Goal: Transaction & Acquisition: Purchase product/service

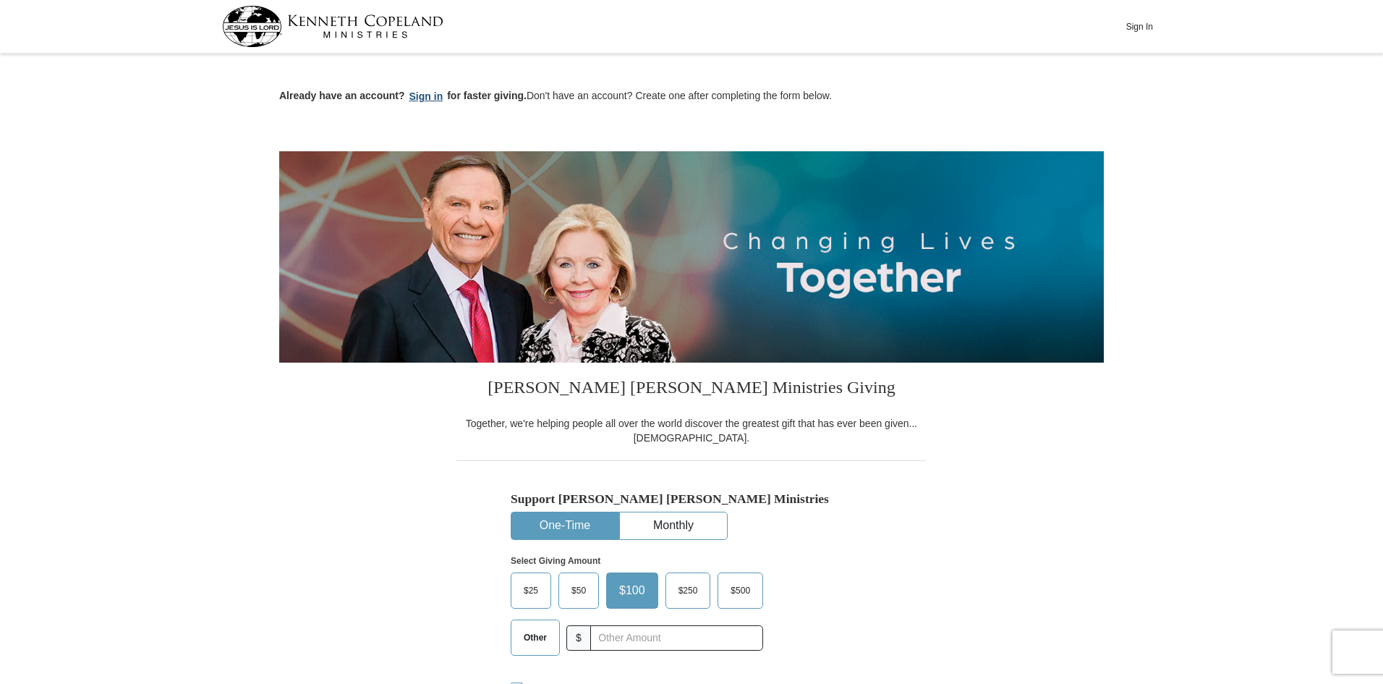
click at [430, 98] on button "Sign in" at bounding box center [426, 96] width 43 height 17
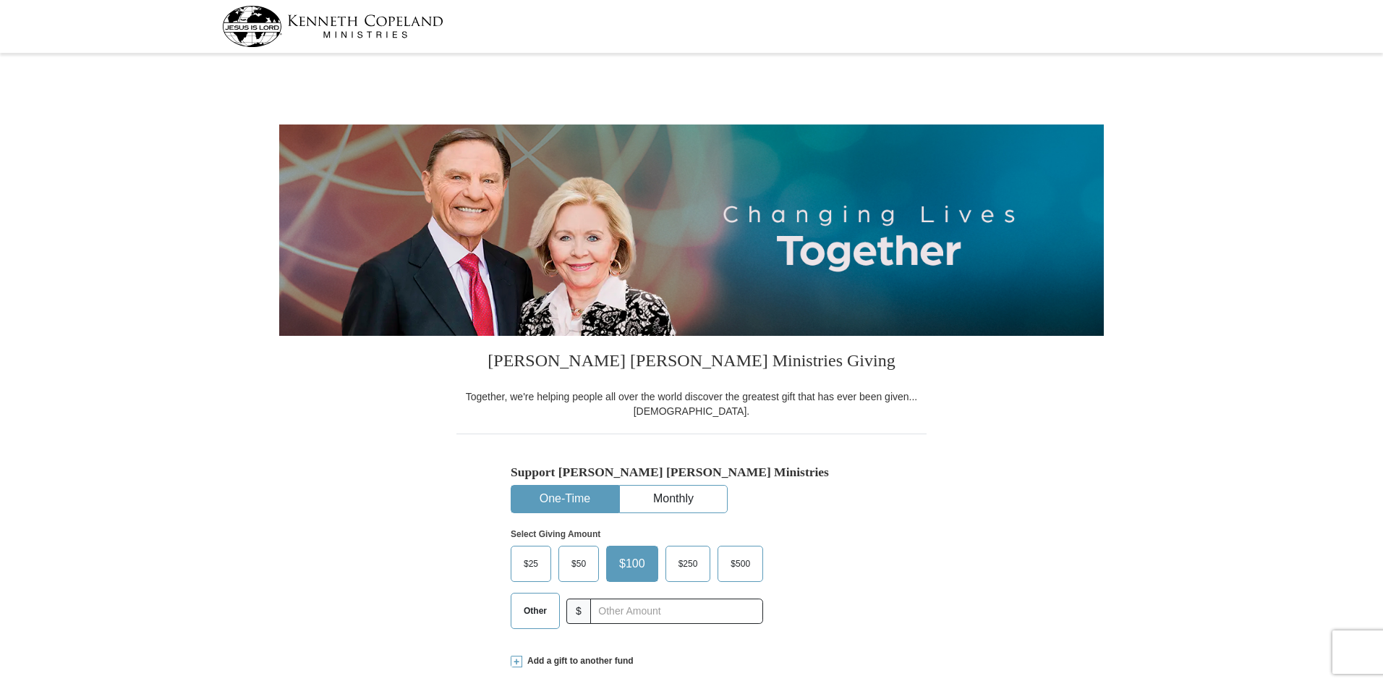
select select "[GEOGRAPHIC_DATA]"
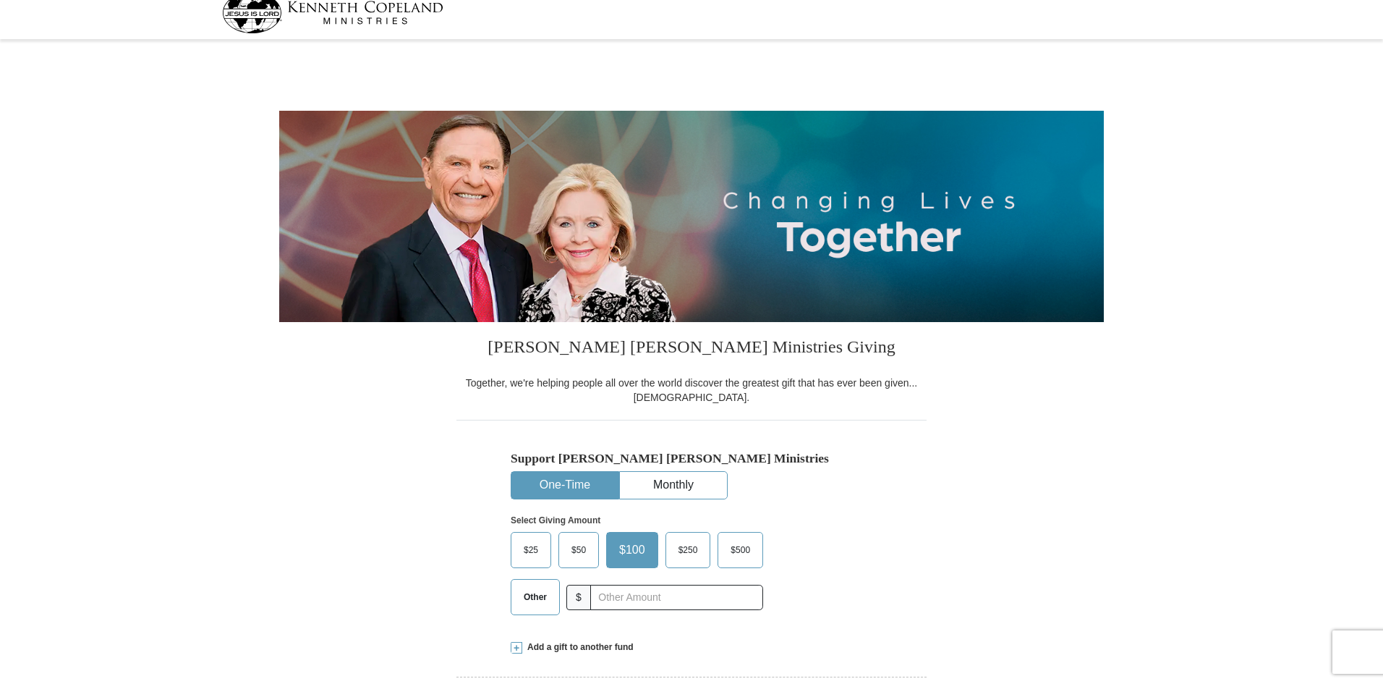
drag, startPoint x: 1388, startPoint y: 69, endPoint x: 1388, endPoint y: 217, distance: 148.3
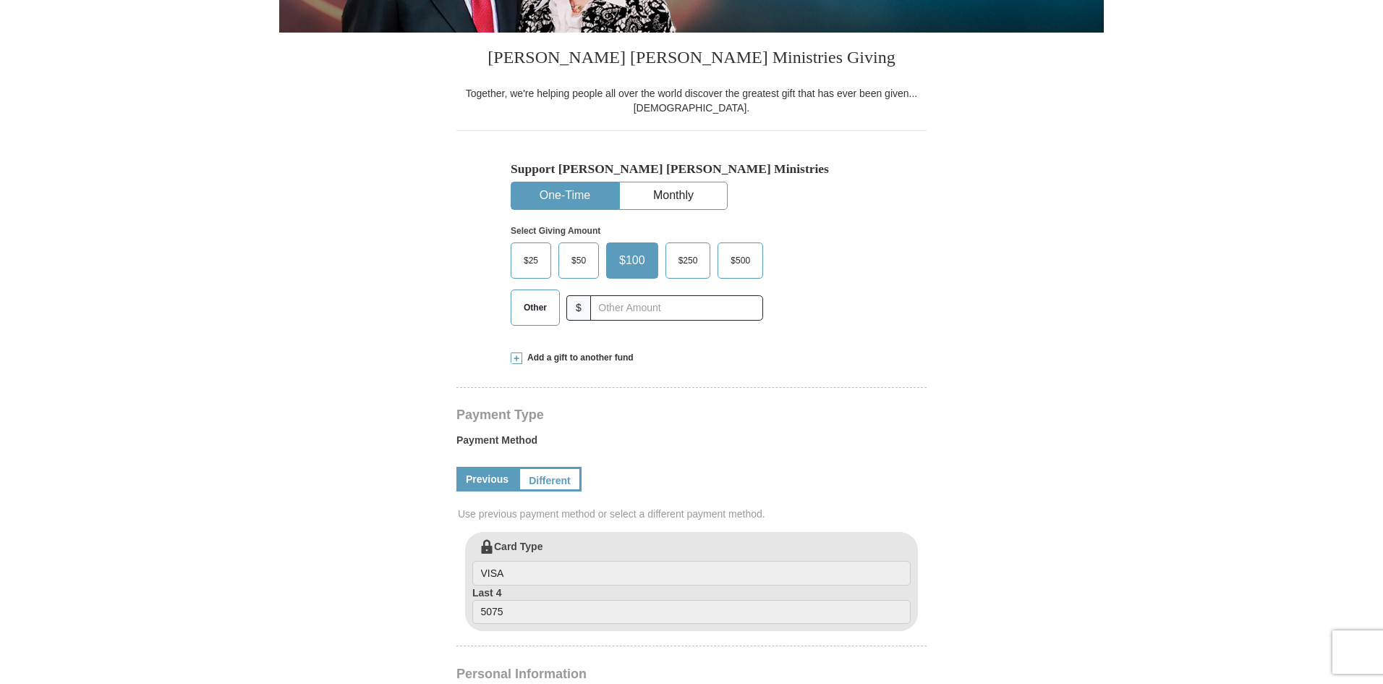
scroll to position [381, 0]
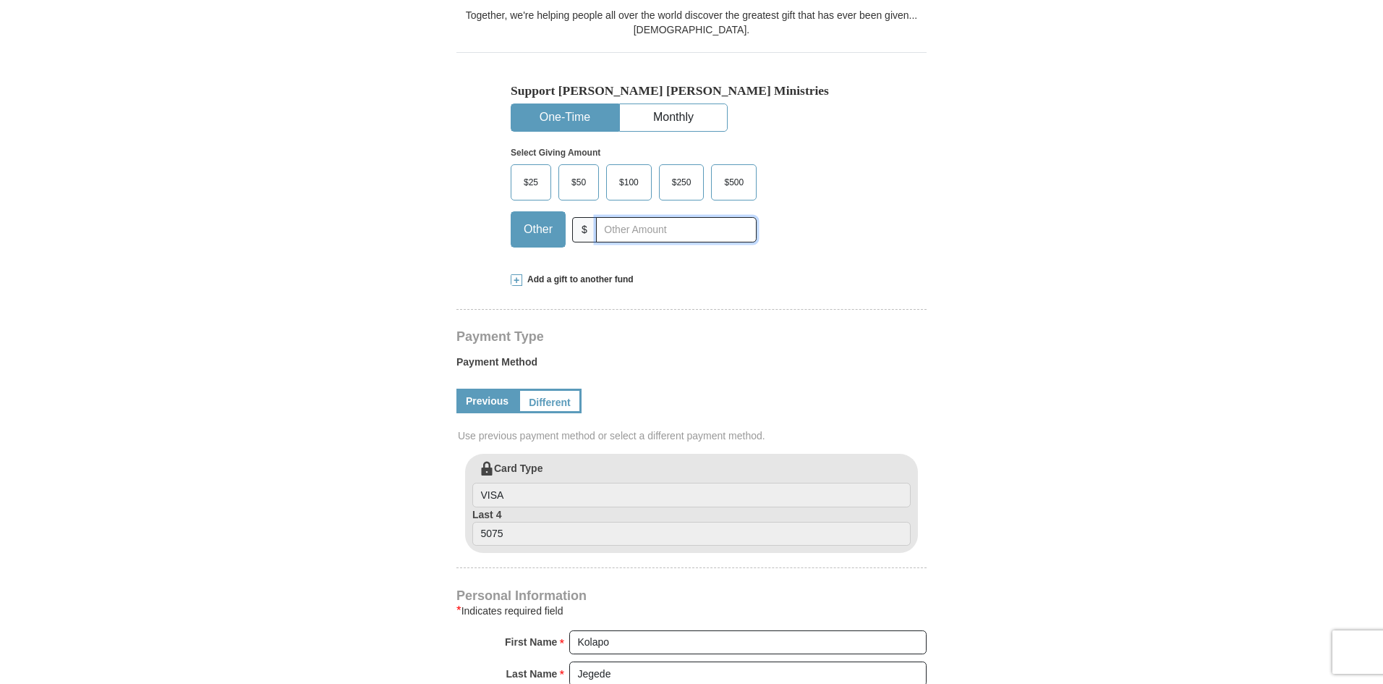
click at [649, 226] on input "text" at bounding box center [676, 229] width 161 height 25
type input "1000"
click at [712, 286] on div "Add a gift to another fund" at bounding box center [692, 279] width 362 height 12
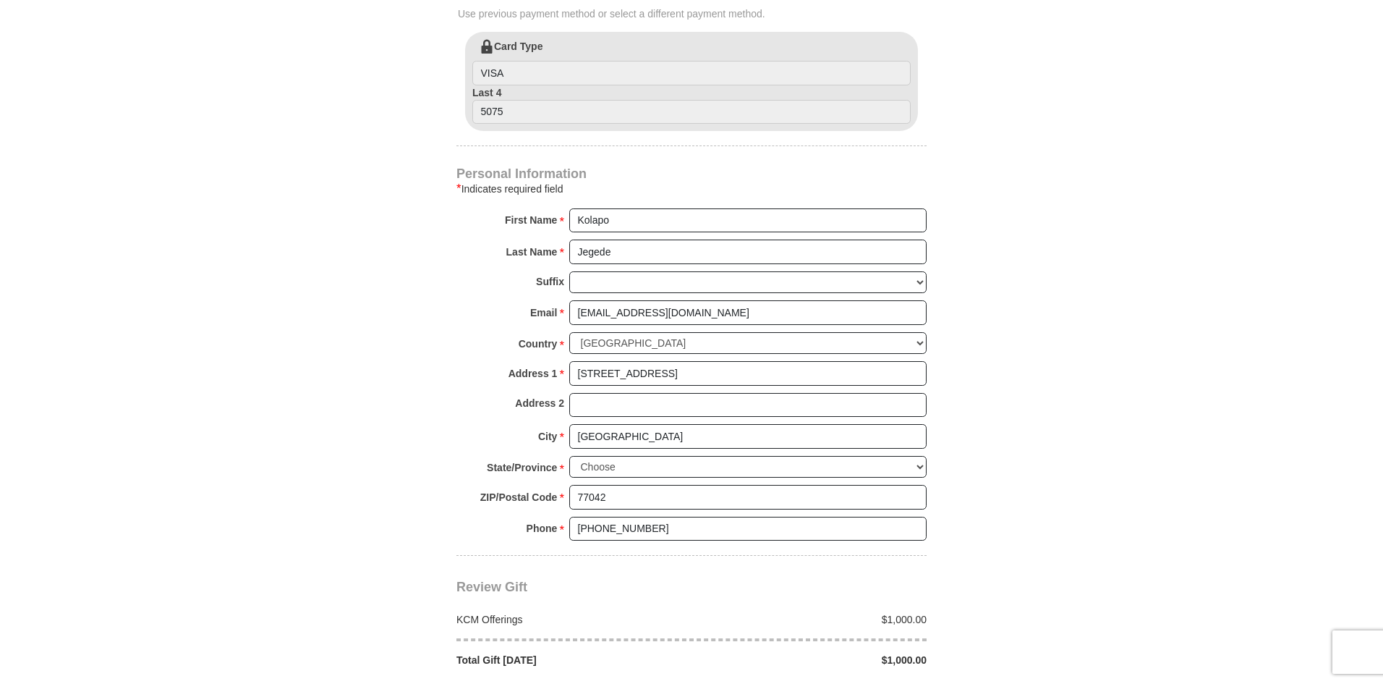
scroll to position [1044, 0]
click at [766, 365] on input "9940 Richmond ave Building 7, Apt 2038" at bounding box center [747, 372] width 357 height 25
type input "9"
type input "199939 Longenbaugh Rd #240"
click at [622, 424] on input "Houston" at bounding box center [747, 435] width 357 height 25
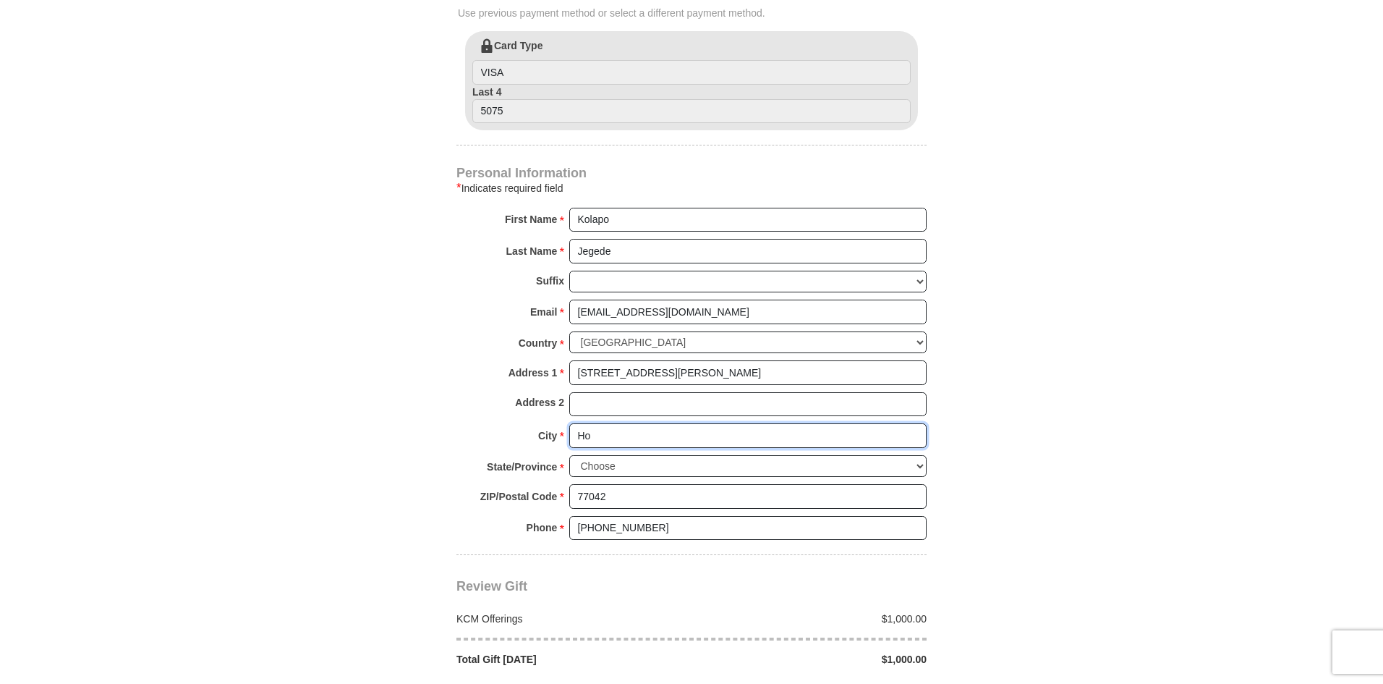
type input "H"
type input "Cypress"
click at [681, 484] on input "77042" at bounding box center [747, 496] width 357 height 25
type input "77433"
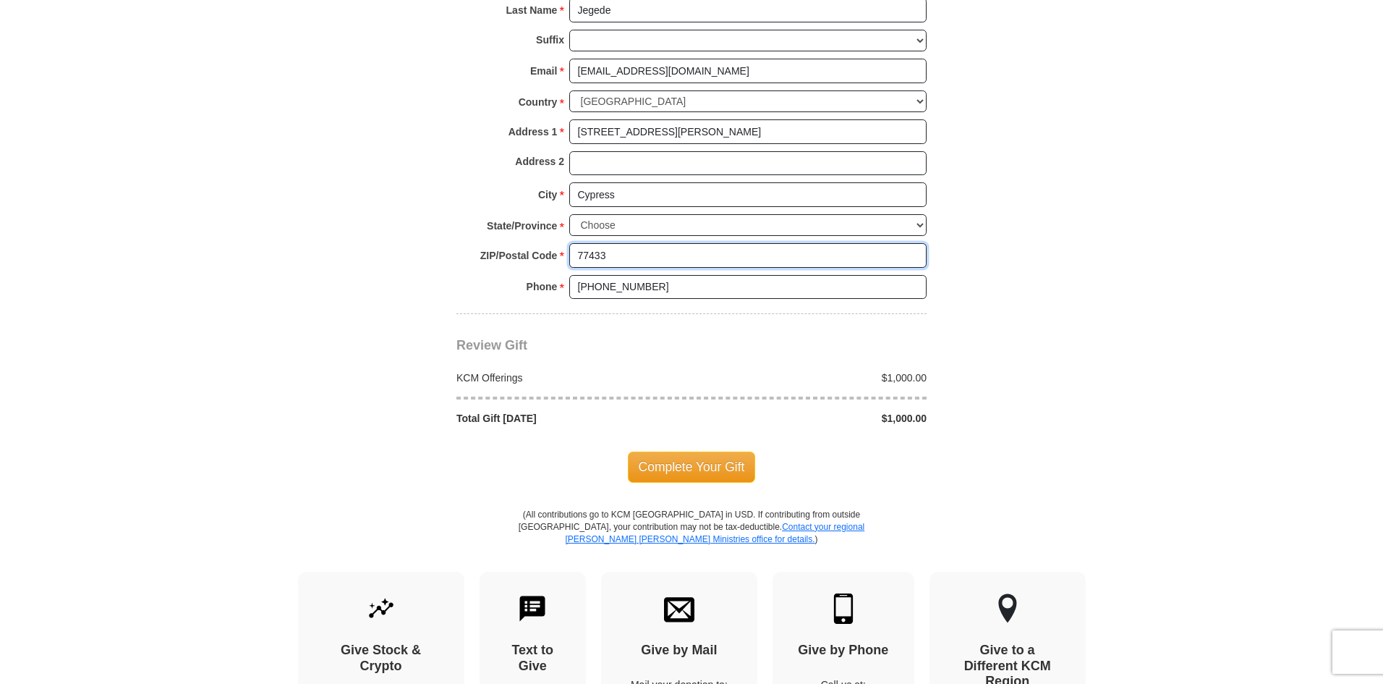
scroll to position [1288, 0]
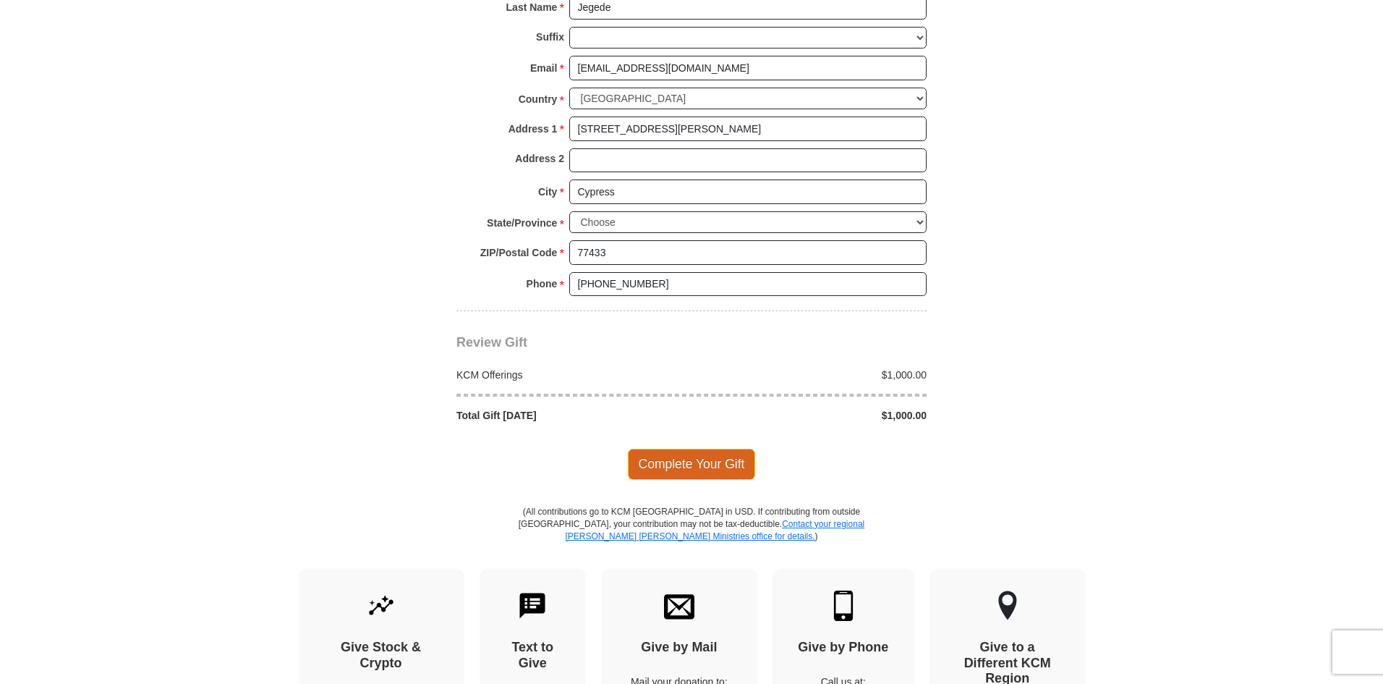
click at [730, 459] on span "Complete Your Gift" at bounding box center [692, 464] width 128 height 30
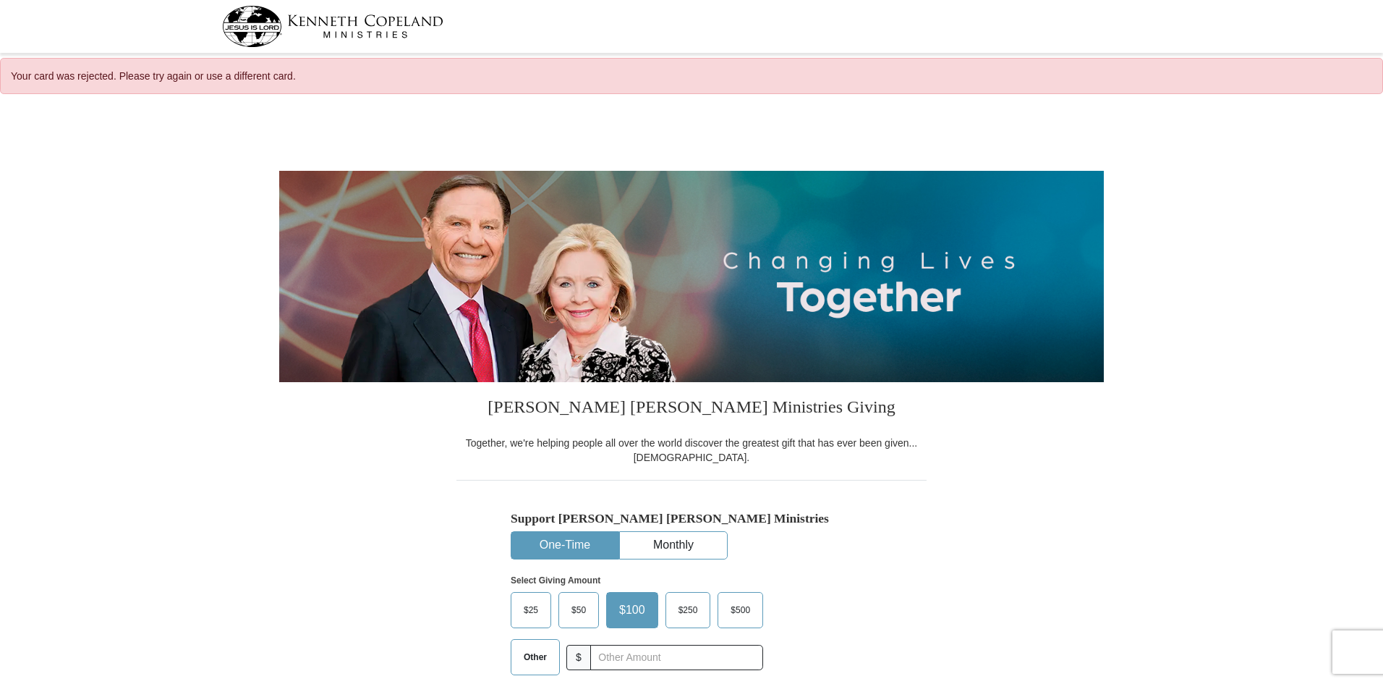
select select "TX"
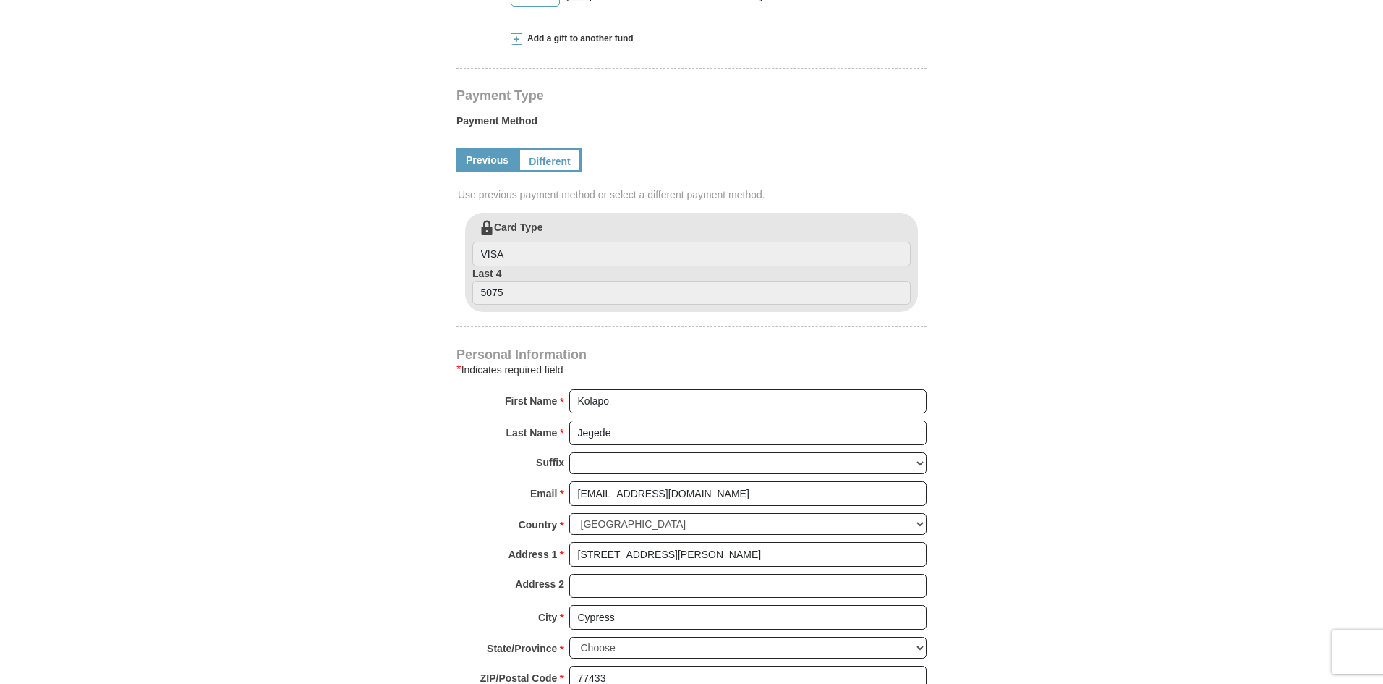
scroll to position [674, 0]
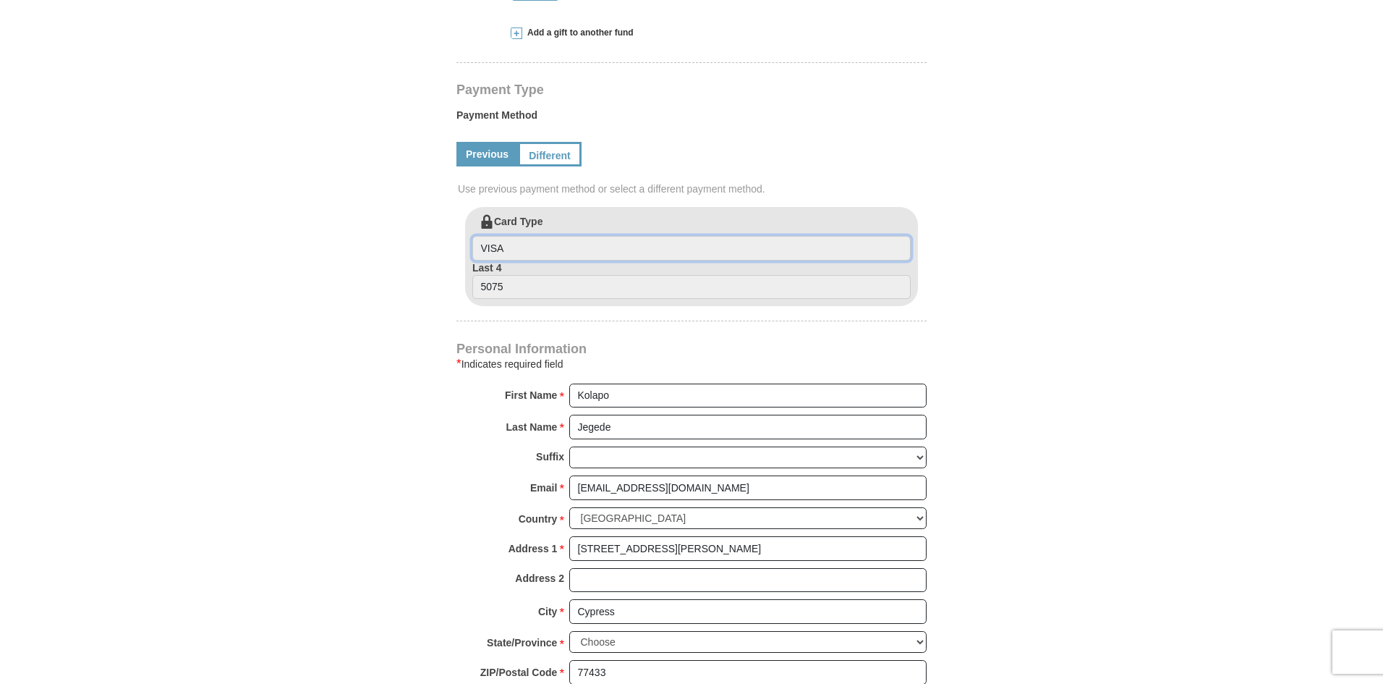
click at [556, 250] on input "VISA" at bounding box center [691, 248] width 438 height 25
click at [535, 225] on label "Card Type VISA" at bounding box center [691, 237] width 438 height 46
click at [535, 236] on input "VISA" at bounding box center [691, 248] width 438 height 25
click at [590, 278] on input "5075" at bounding box center [691, 287] width 438 height 25
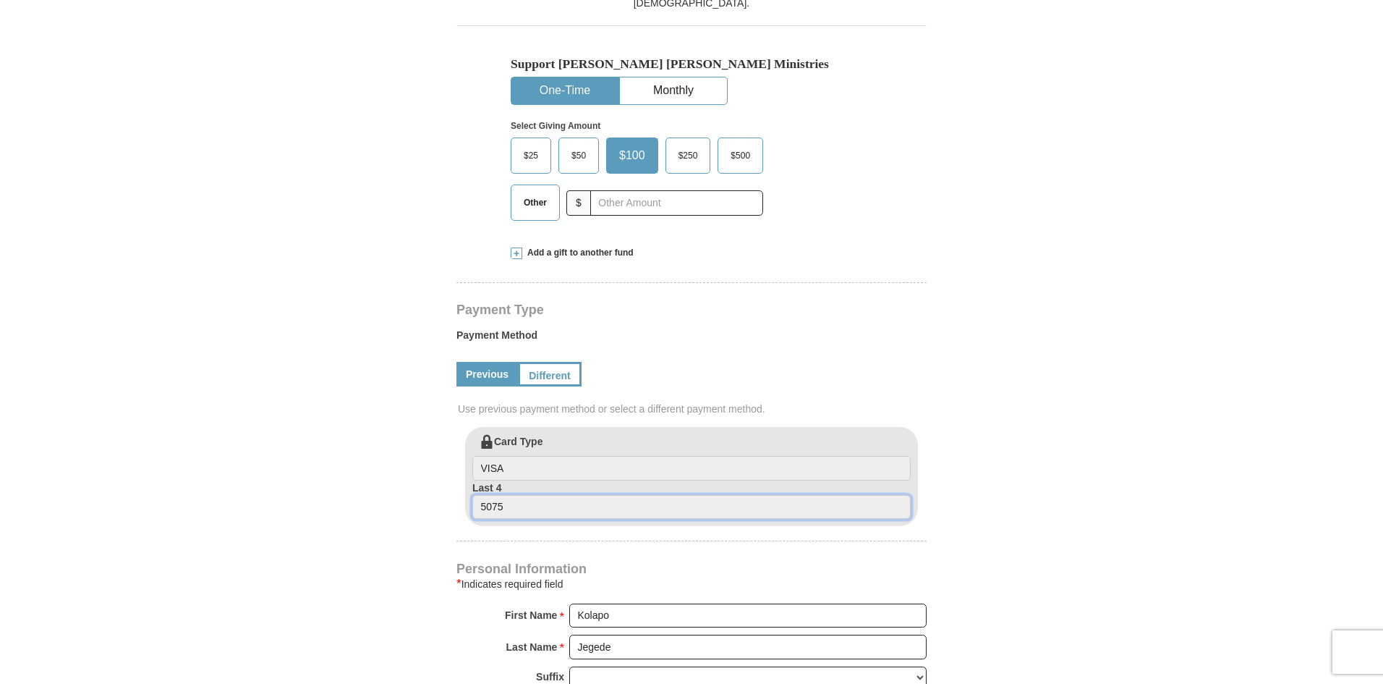
scroll to position [457, 0]
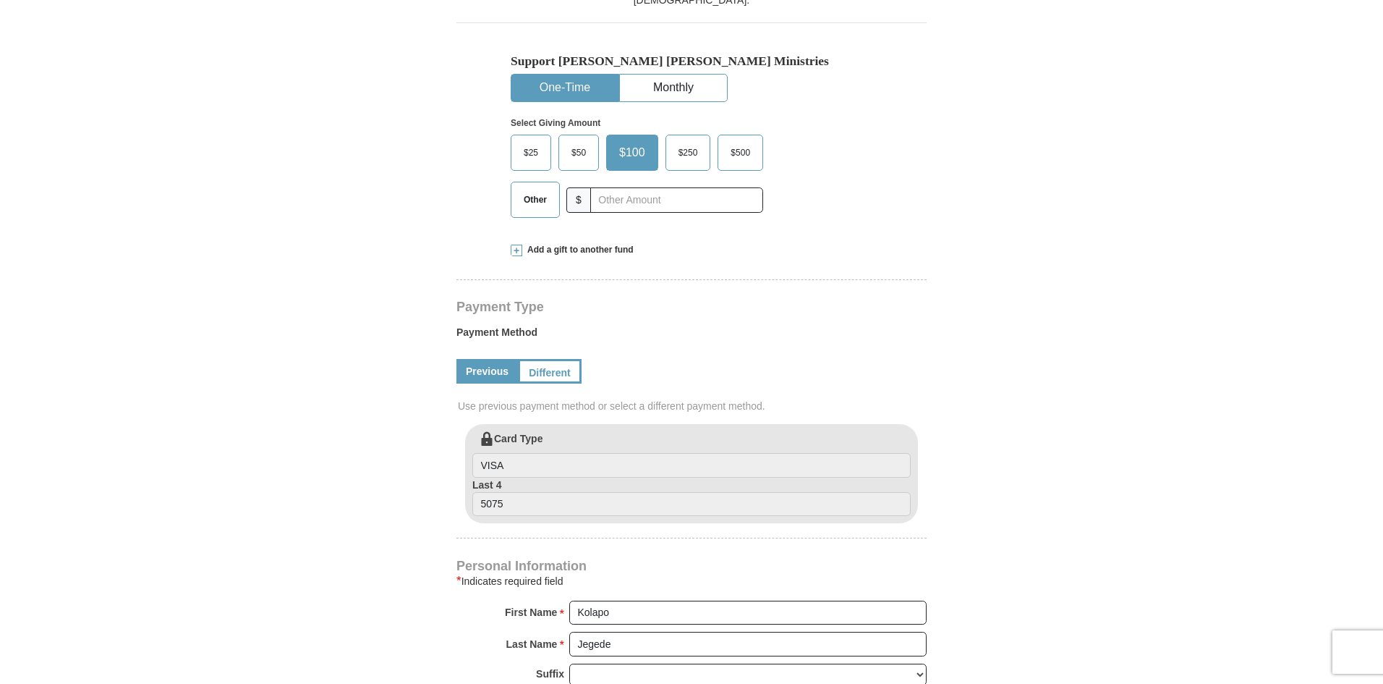
click at [502, 449] on label "Card Type VISA" at bounding box center [691, 454] width 438 height 46
click at [502, 453] on input "VISA" at bounding box center [691, 465] width 438 height 25
click at [506, 509] on input "5075" at bounding box center [691, 504] width 438 height 25
click at [524, 506] on input "5075" at bounding box center [691, 504] width 438 height 25
click at [545, 377] on link "Different" at bounding box center [548, 371] width 61 height 25
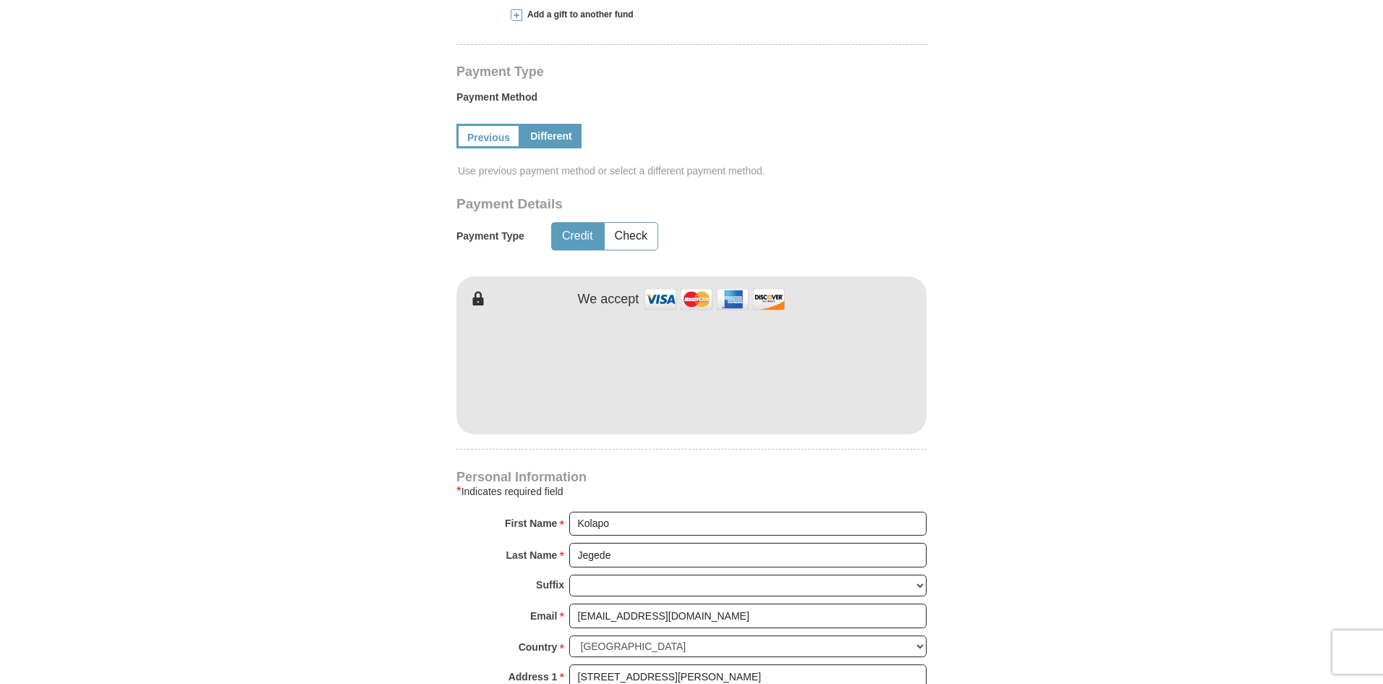
scroll to position [704, 0]
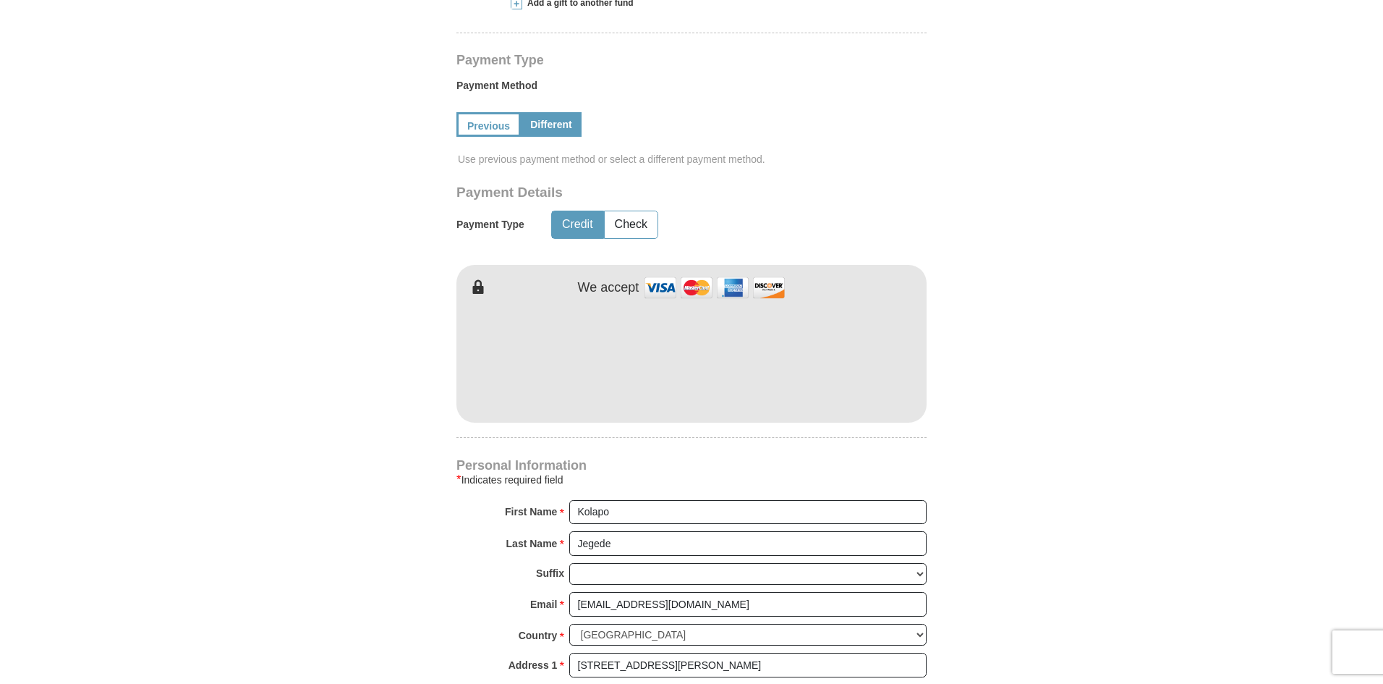
click at [413, 636] on form "[PERSON_NAME] [PERSON_NAME] Ministries Giving Together, we're helping people al…" at bounding box center [691, 320] width 825 height 1840
click at [592, 666] on input "199939 Longenbaugh Rd #240" at bounding box center [747, 665] width 357 height 25
type input "19939 Longenbaugh Rd #240"
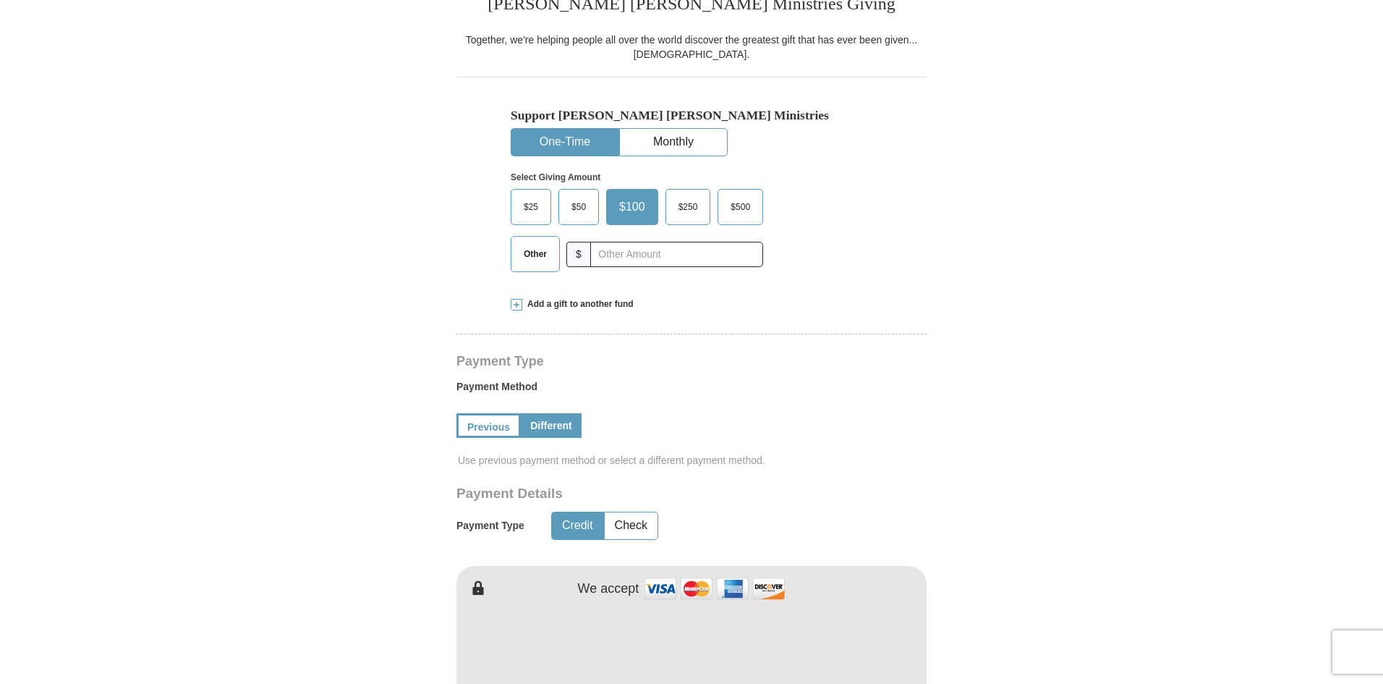
scroll to position [381, 0]
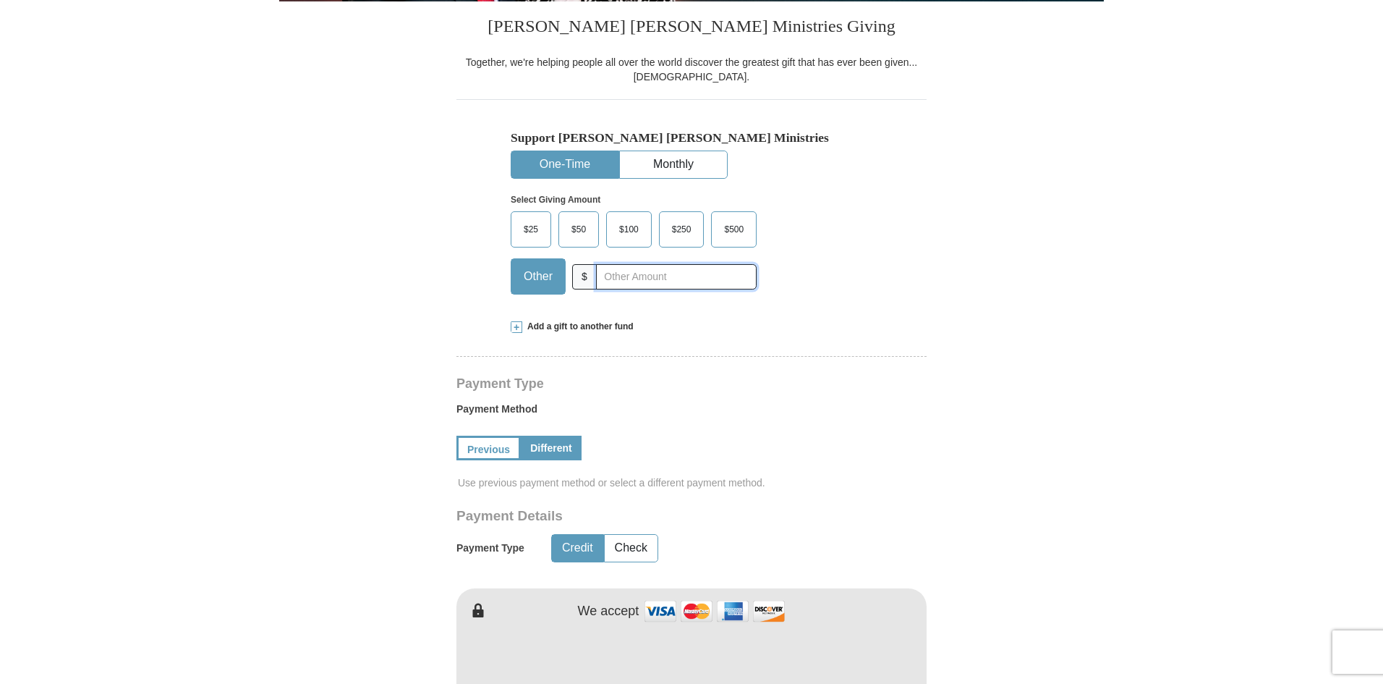
click at [613, 281] on input "text" at bounding box center [676, 276] width 161 height 25
type input "1000"
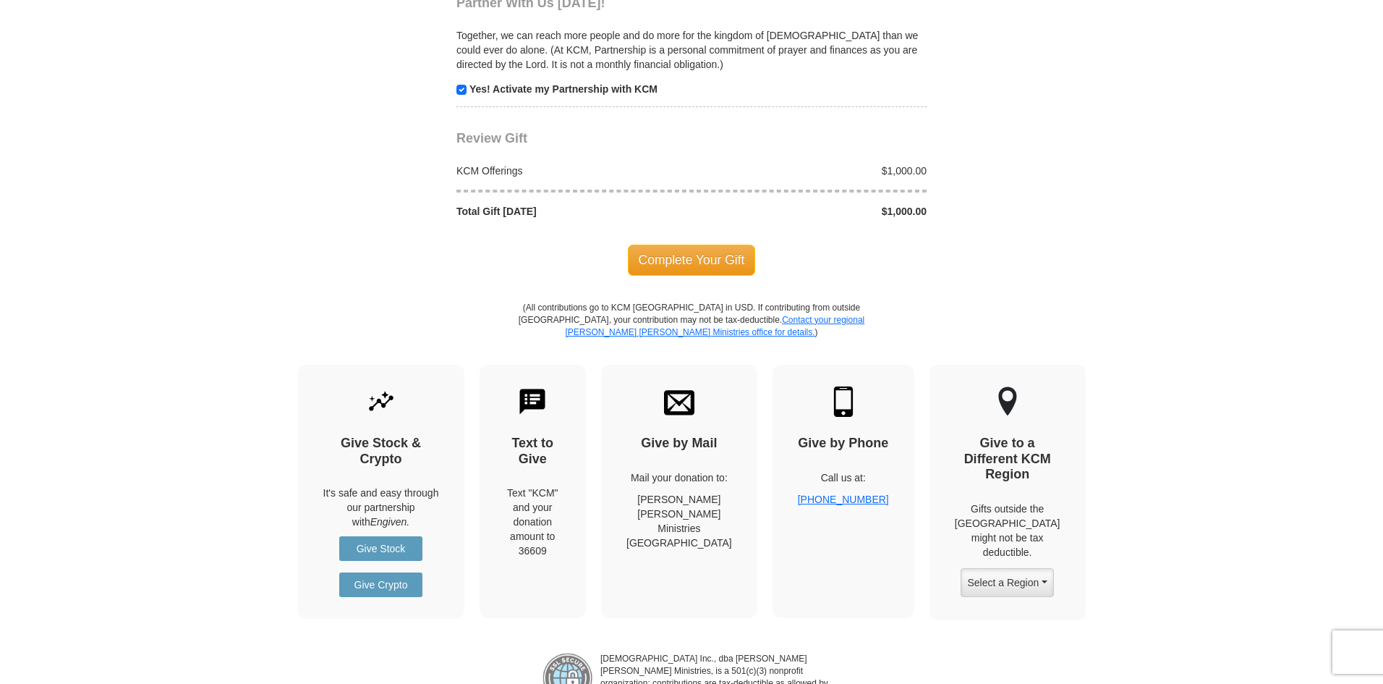
scroll to position [1570, 0]
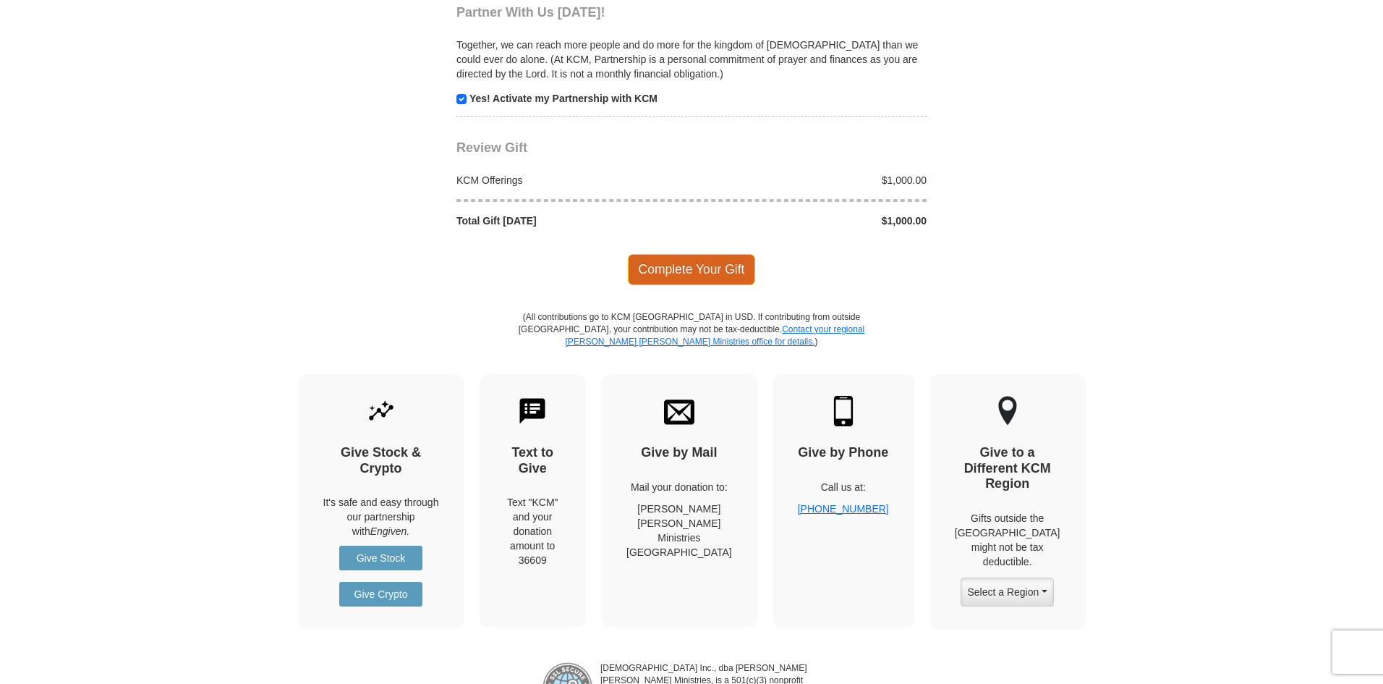
click at [742, 275] on span "Complete Your Gift" at bounding box center [692, 269] width 128 height 30
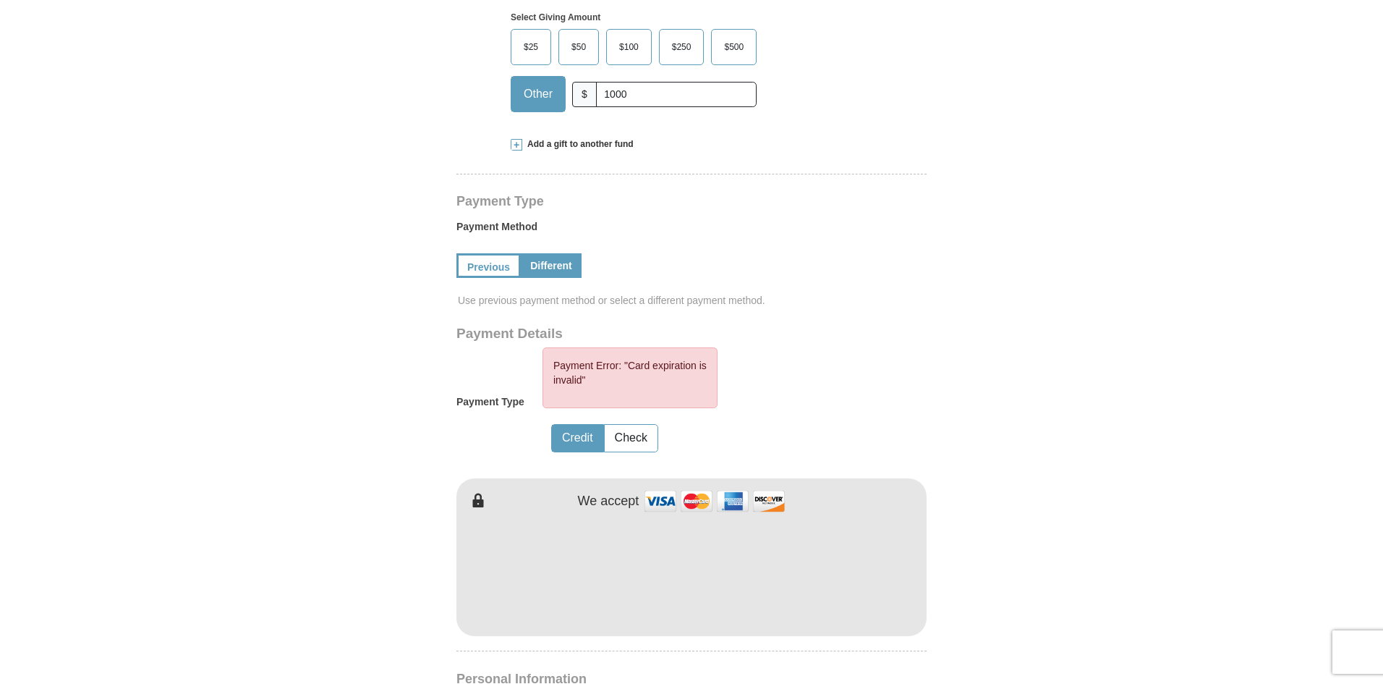
scroll to position [632, 0]
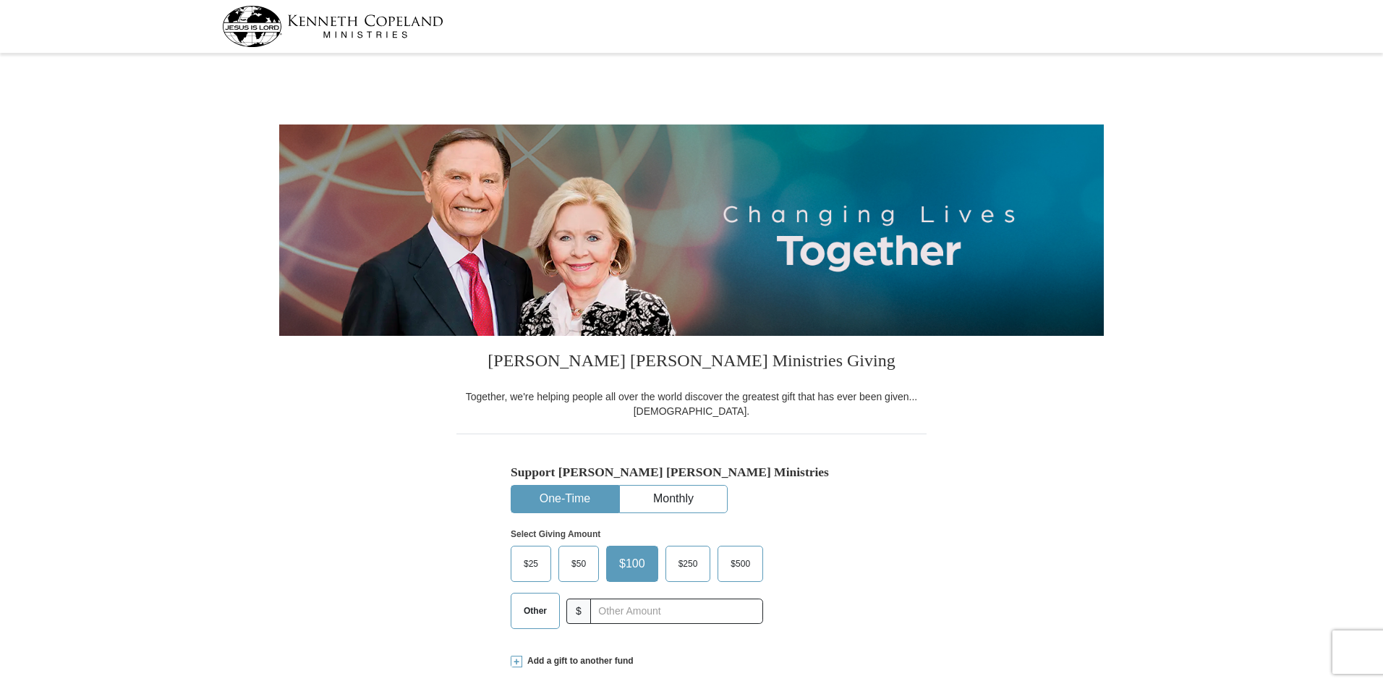
select select "TX"
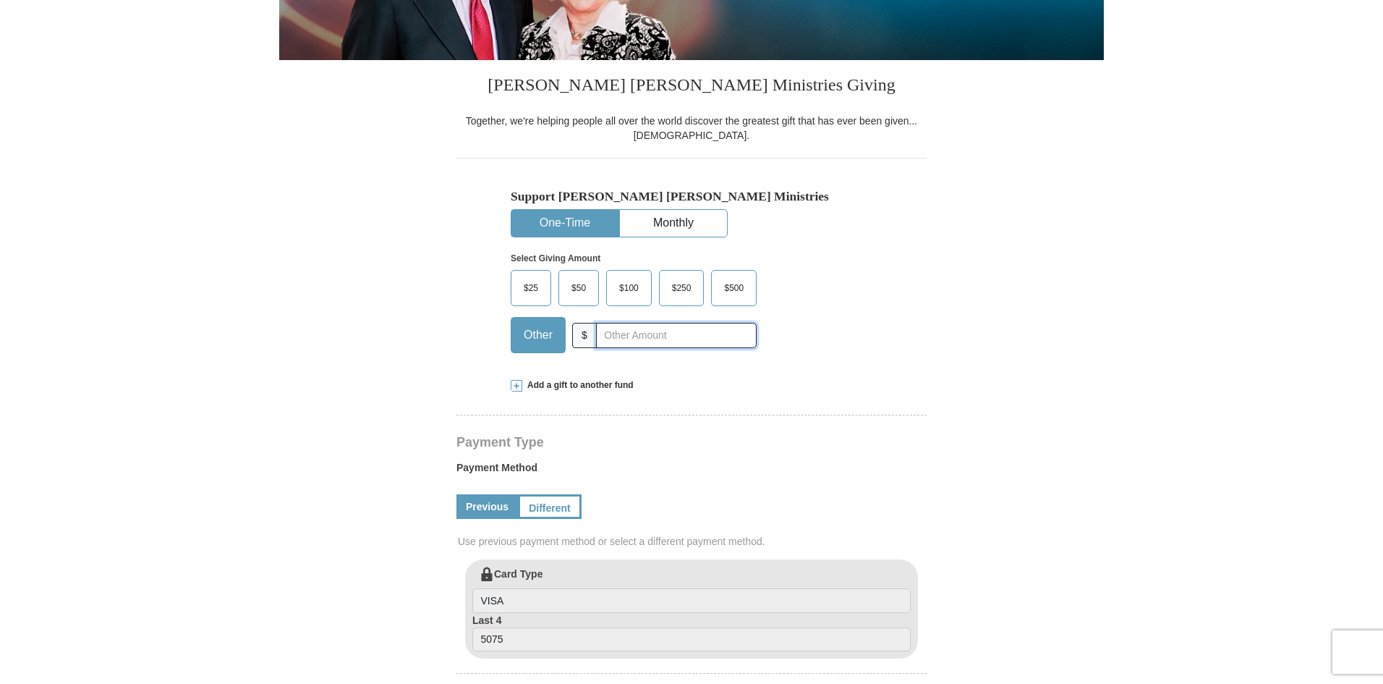
click at [626, 337] on input "text" at bounding box center [676, 335] width 161 height 25
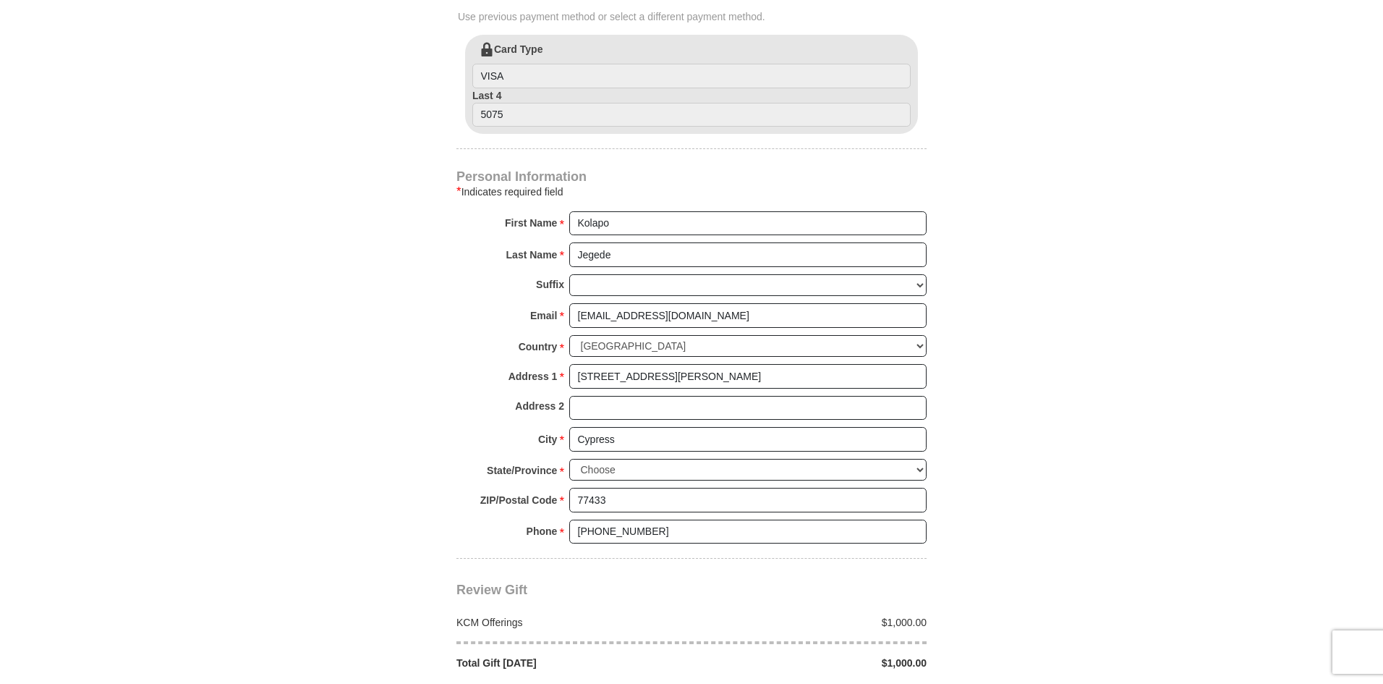
scroll to position [710, 0]
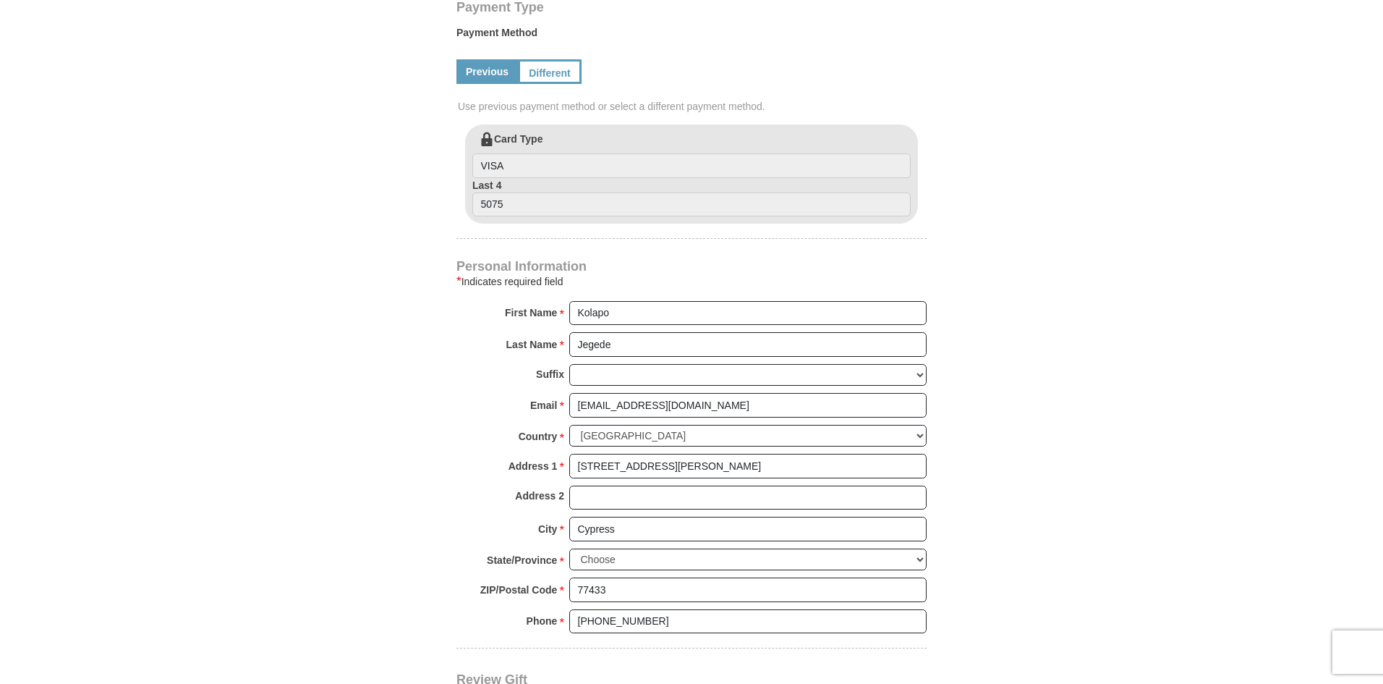
type input "1000"
click at [594, 464] on input "[STREET_ADDRESS][PERSON_NAME]" at bounding box center [747, 466] width 357 height 25
type input "[STREET_ADDRESS][PERSON_NAME]"
click at [733, 493] on input "Address 2" at bounding box center [747, 497] width 357 height 25
click at [963, 490] on form "Kenneth Copeland Ministries Giving Together, we're helping people all over the …" at bounding box center [691, 126] width 825 height 1558
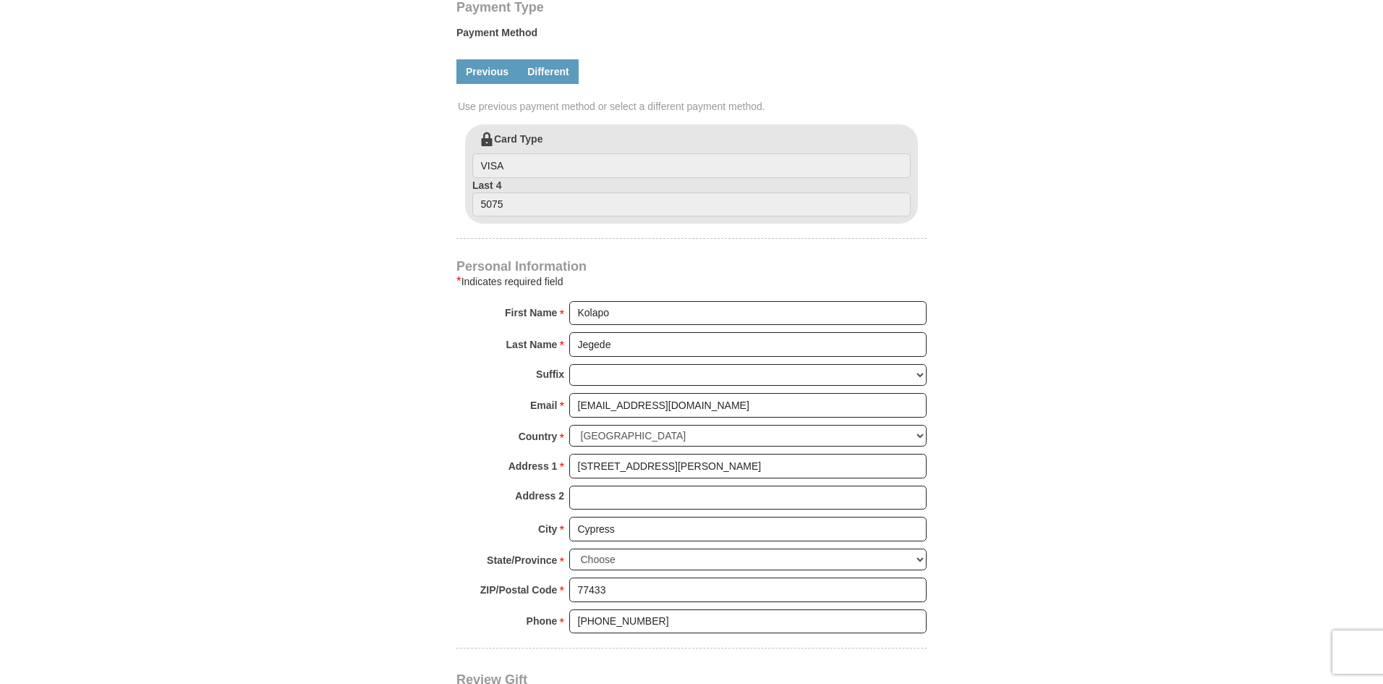
click at [553, 78] on link "Different" at bounding box center [548, 71] width 61 height 25
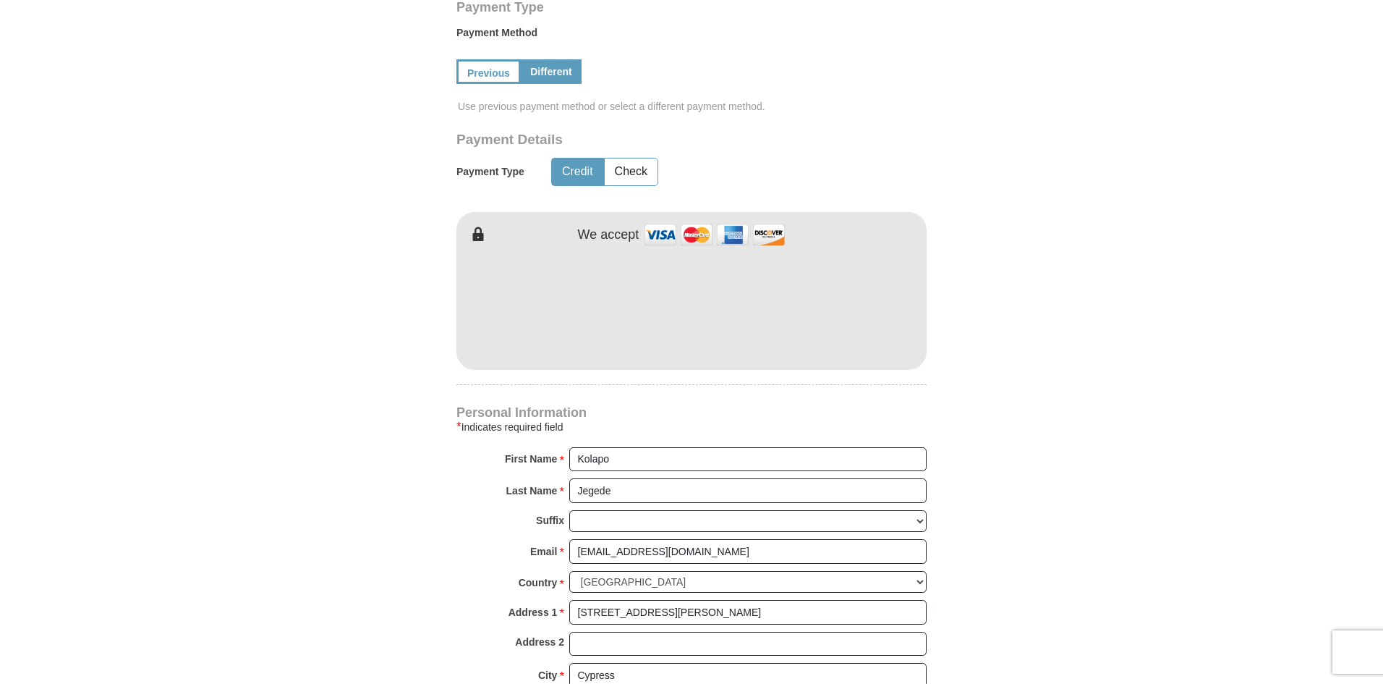
click at [1114, 297] on body "Kenneth Copeland Ministries Giving Together, we're helping people all over the …" at bounding box center [691, 640] width 1383 height 2701
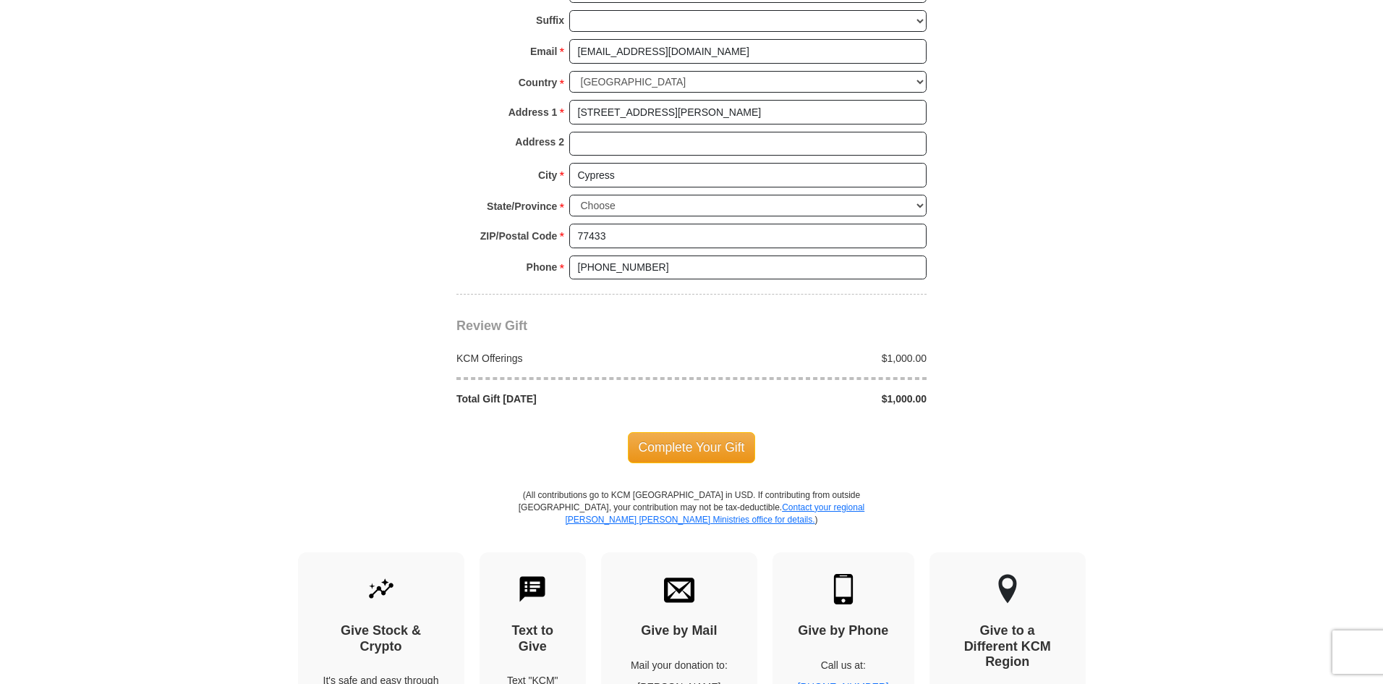
scroll to position [1223, 0]
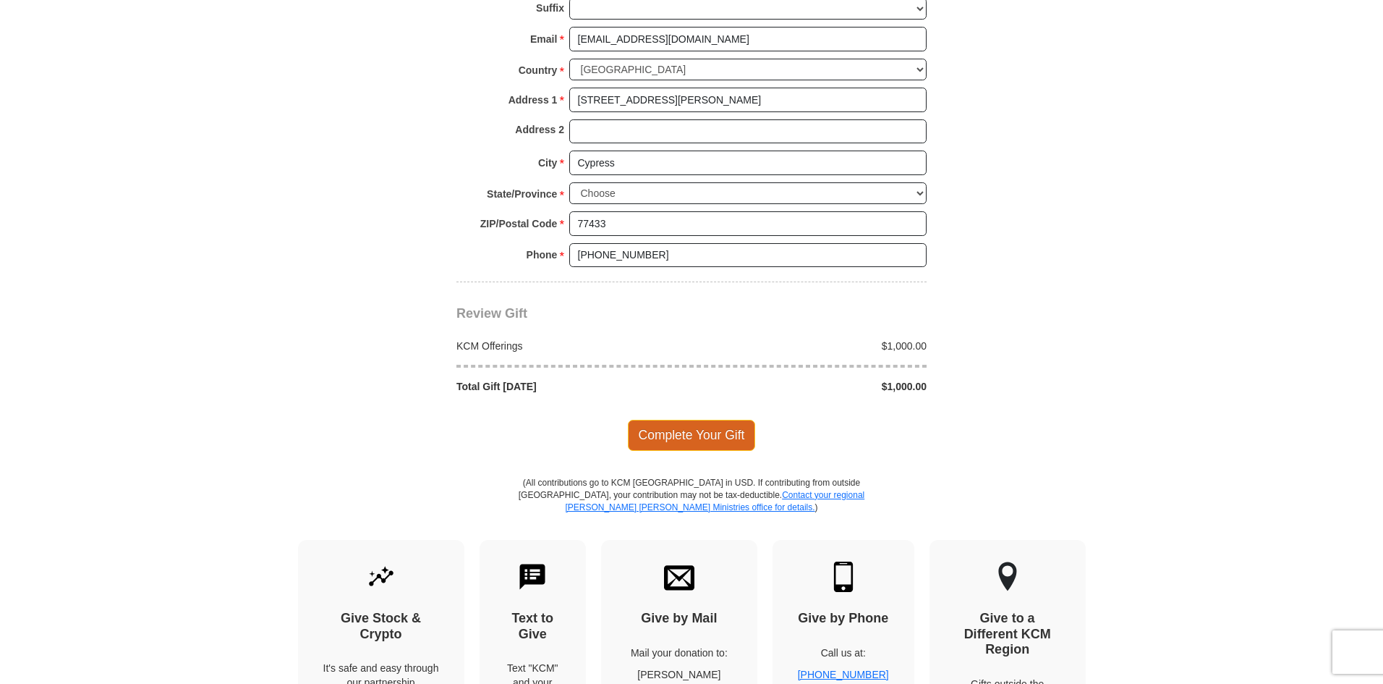
click at [695, 430] on span "Complete Your Gift" at bounding box center [692, 435] width 128 height 30
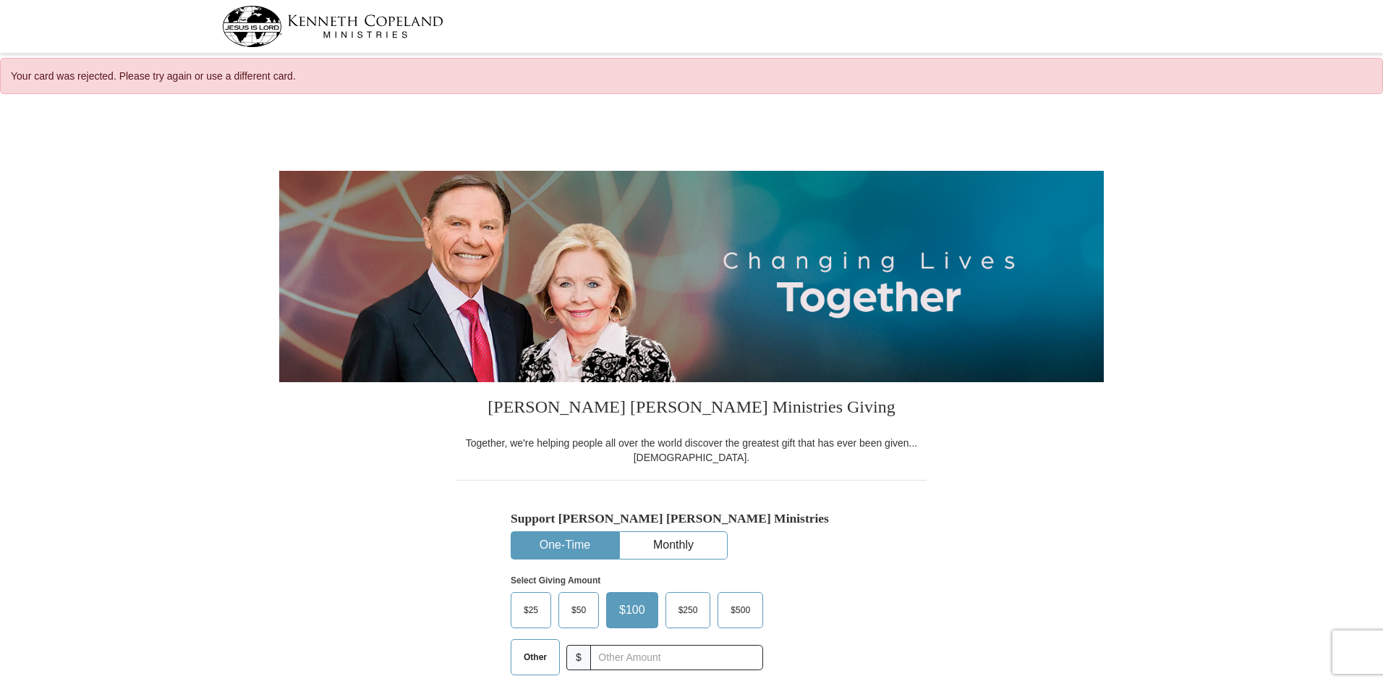
select select "[GEOGRAPHIC_DATA]"
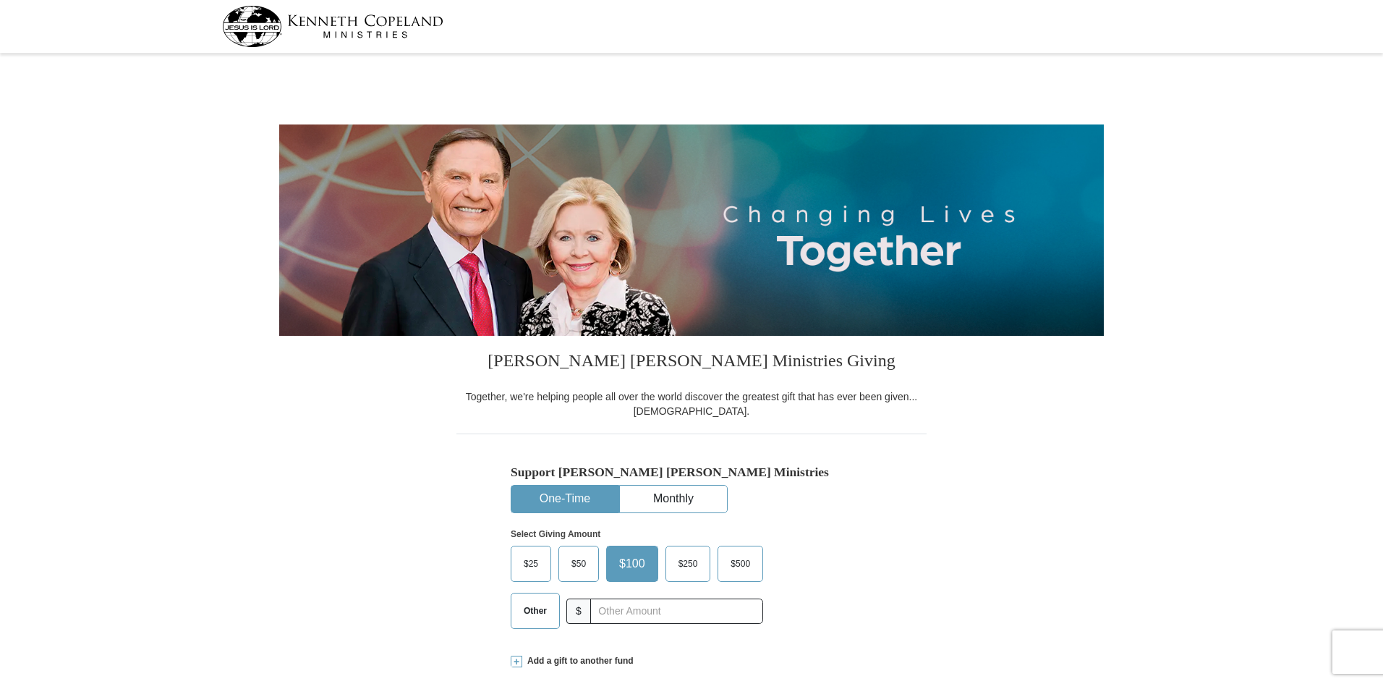
select select "[GEOGRAPHIC_DATA]"
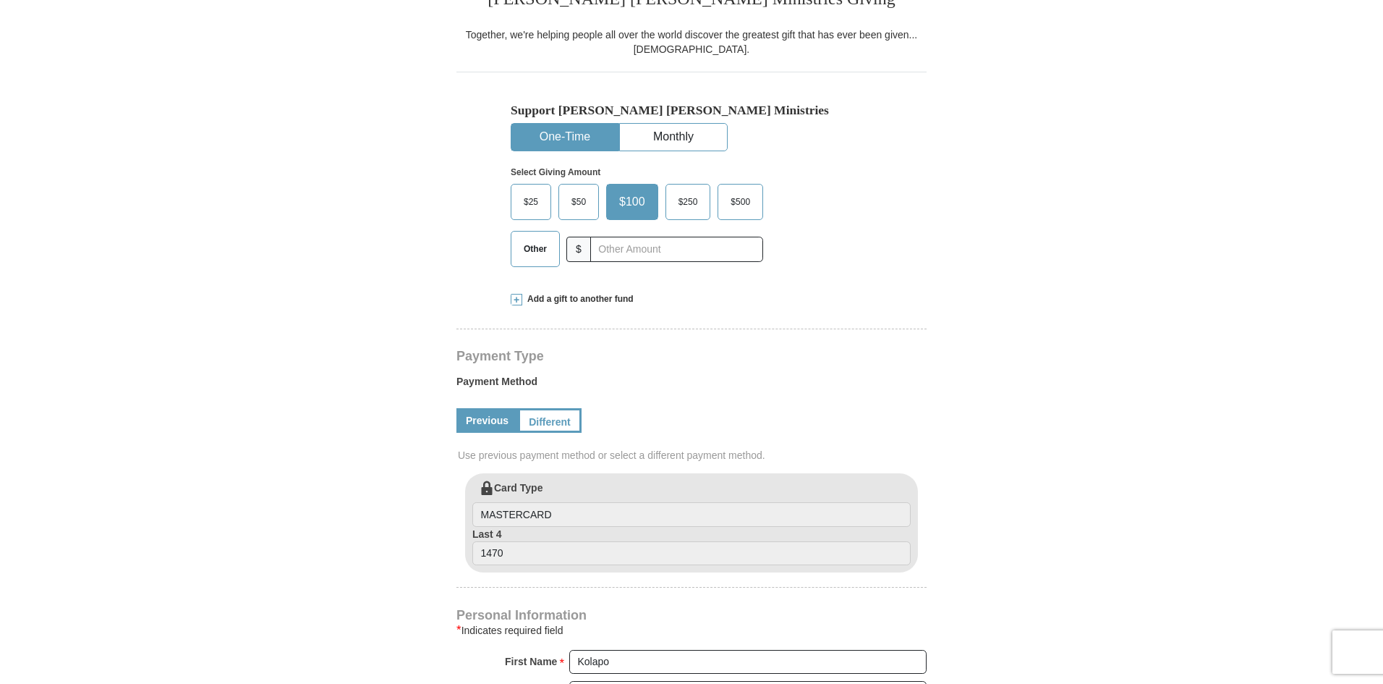
scroll to position [384, 0]
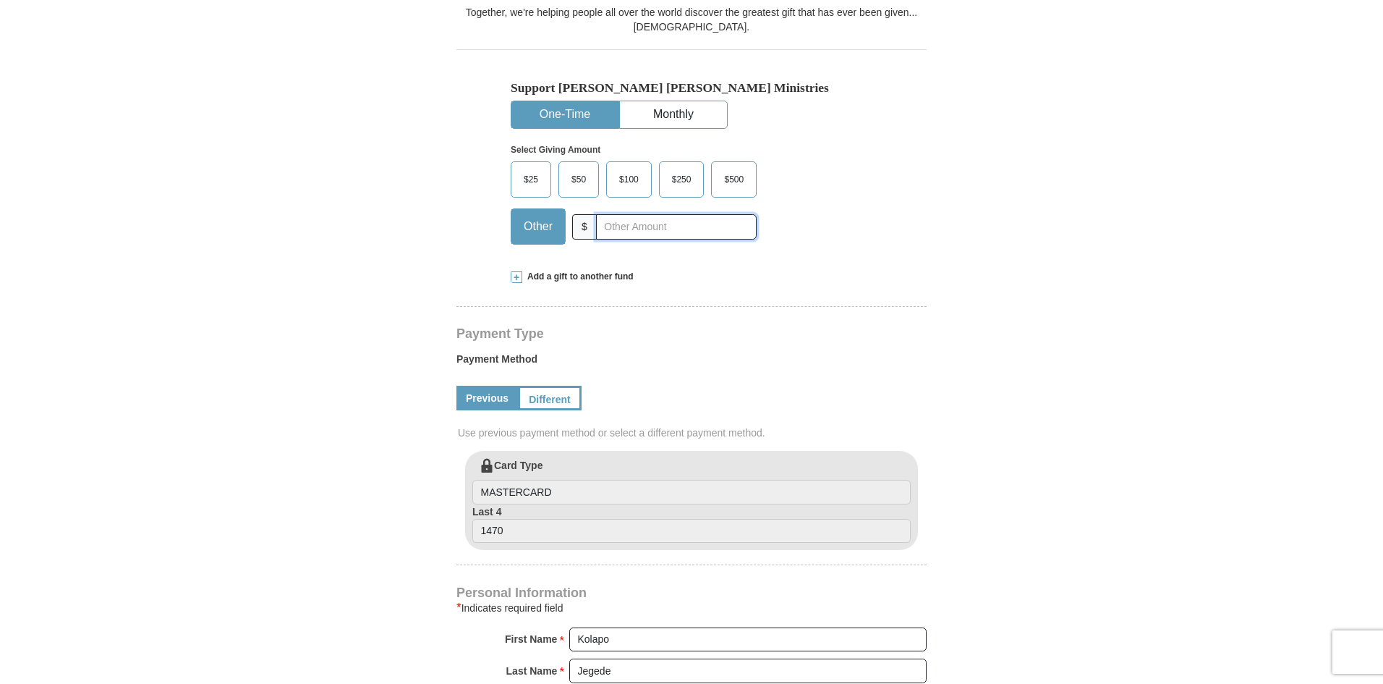
click at [687, 229] on input "text" at bounding box center [676, 226] width 161 height 25
type input "1000"
click at [545, 401] on link "Different" at bounding box center [548, 398] width 61 height 25
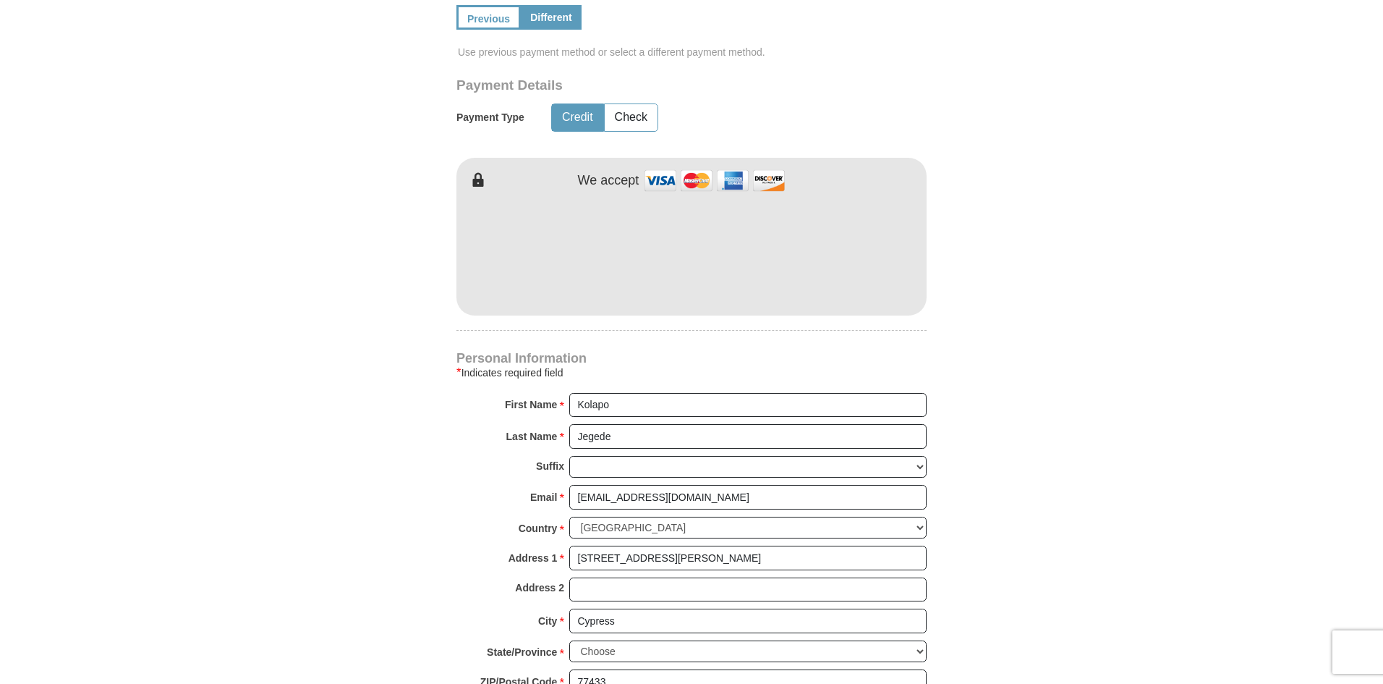
scroll to position [768, 0]
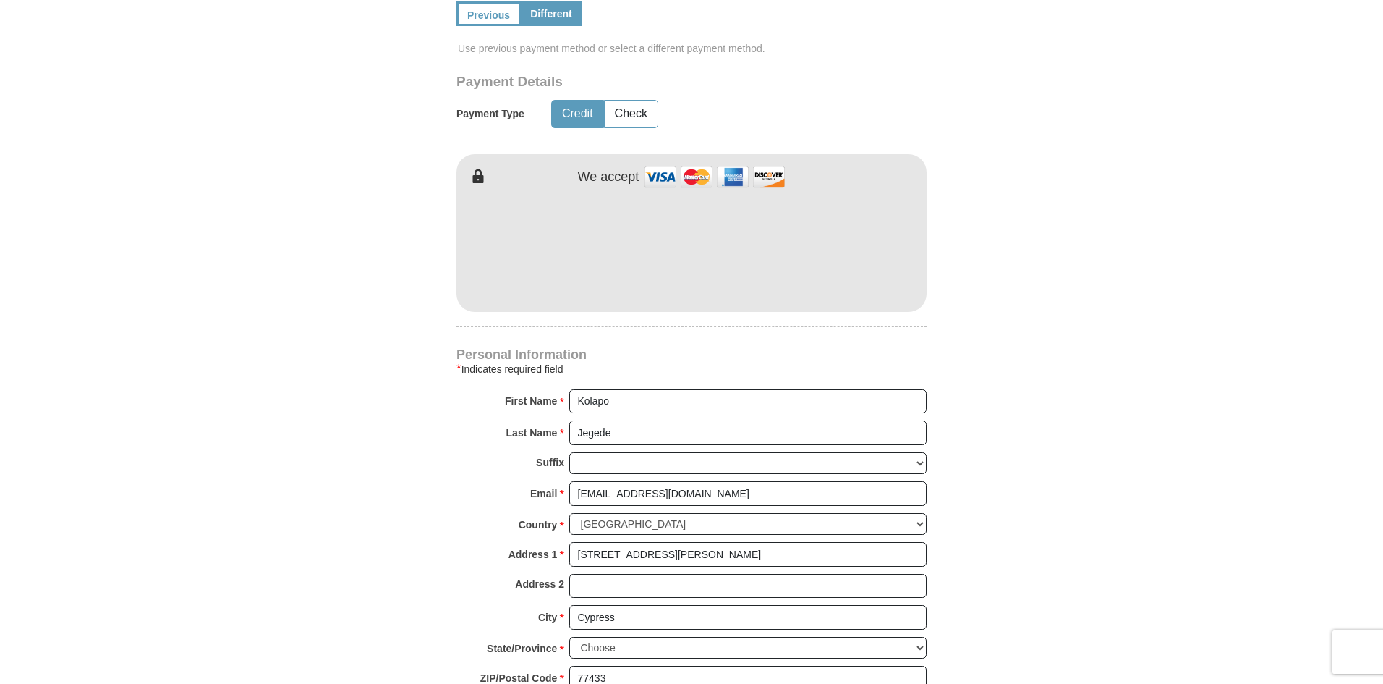
click at [1029, 262] on form "Kenneth Copeland Ministries Giving Together, we're helping people all over the …" at bounding box center [691, 142] width 825 height 1704
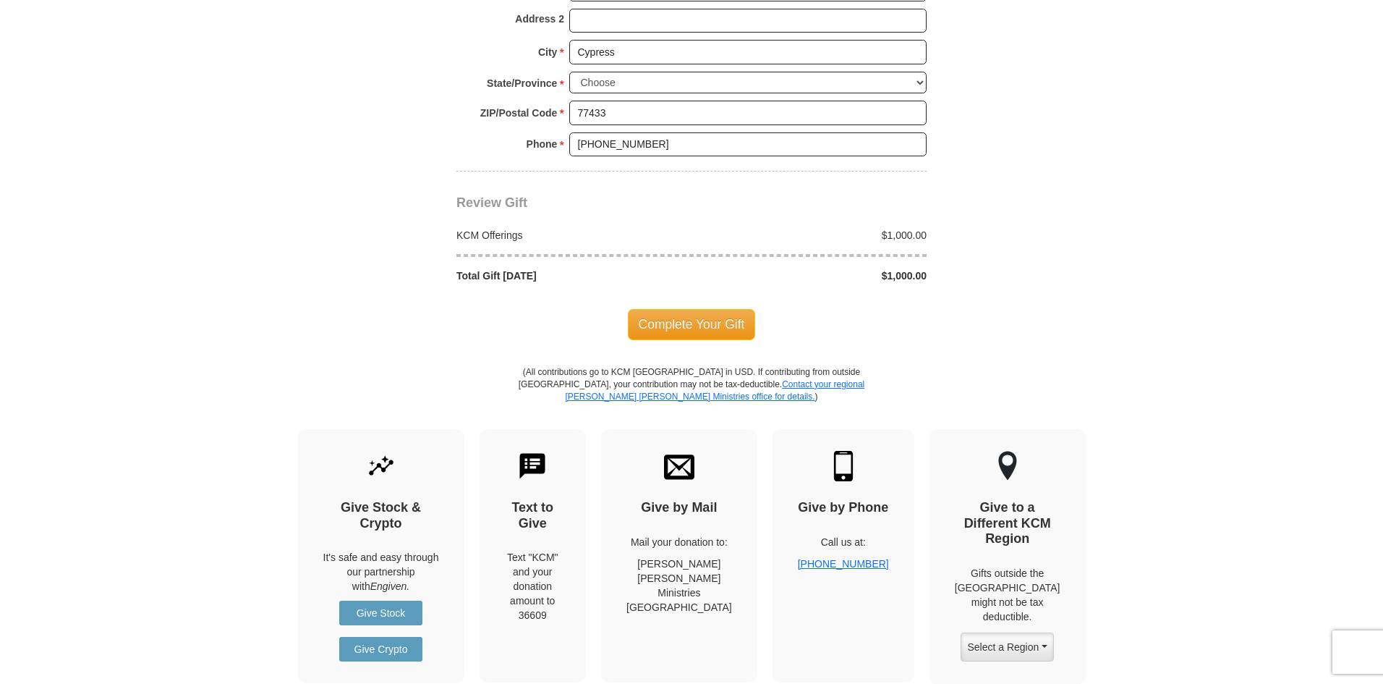
scroll to position [1354, 0]
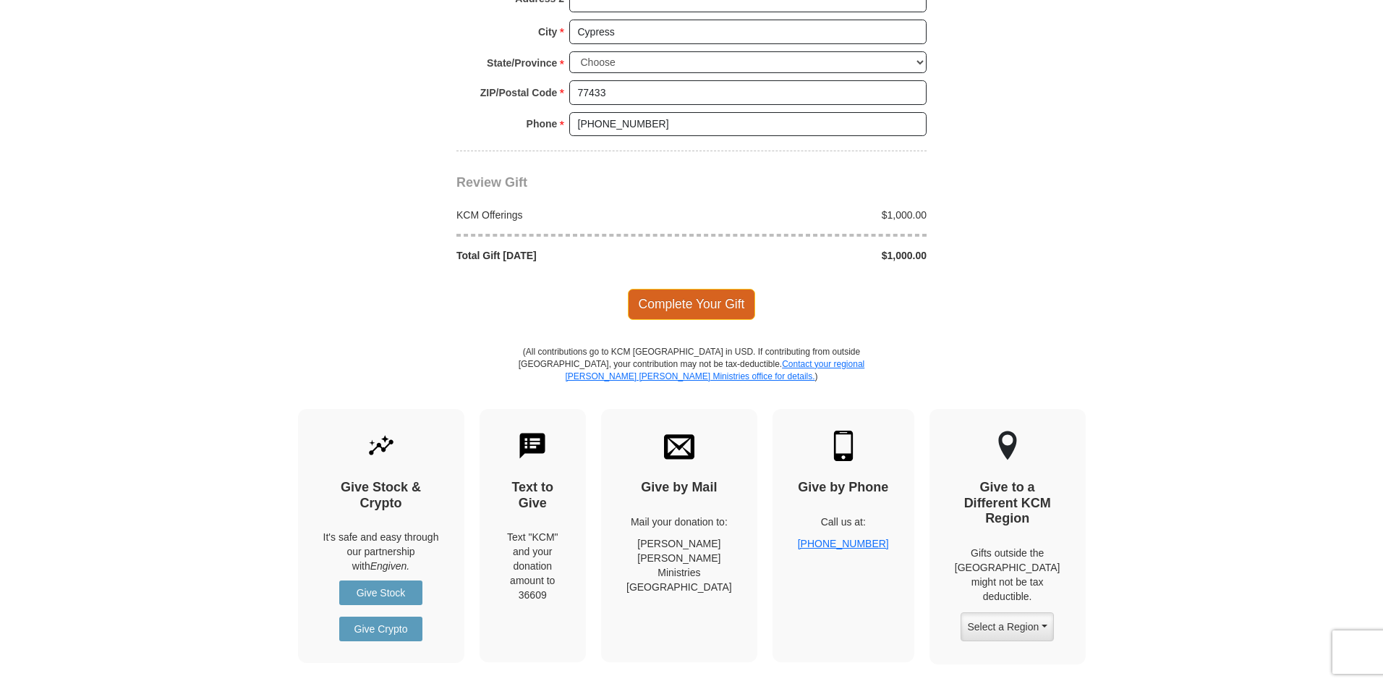
click at [714, 303] on span "Complete Your Gift" at bounding box center [692, 304] width 128 height 30
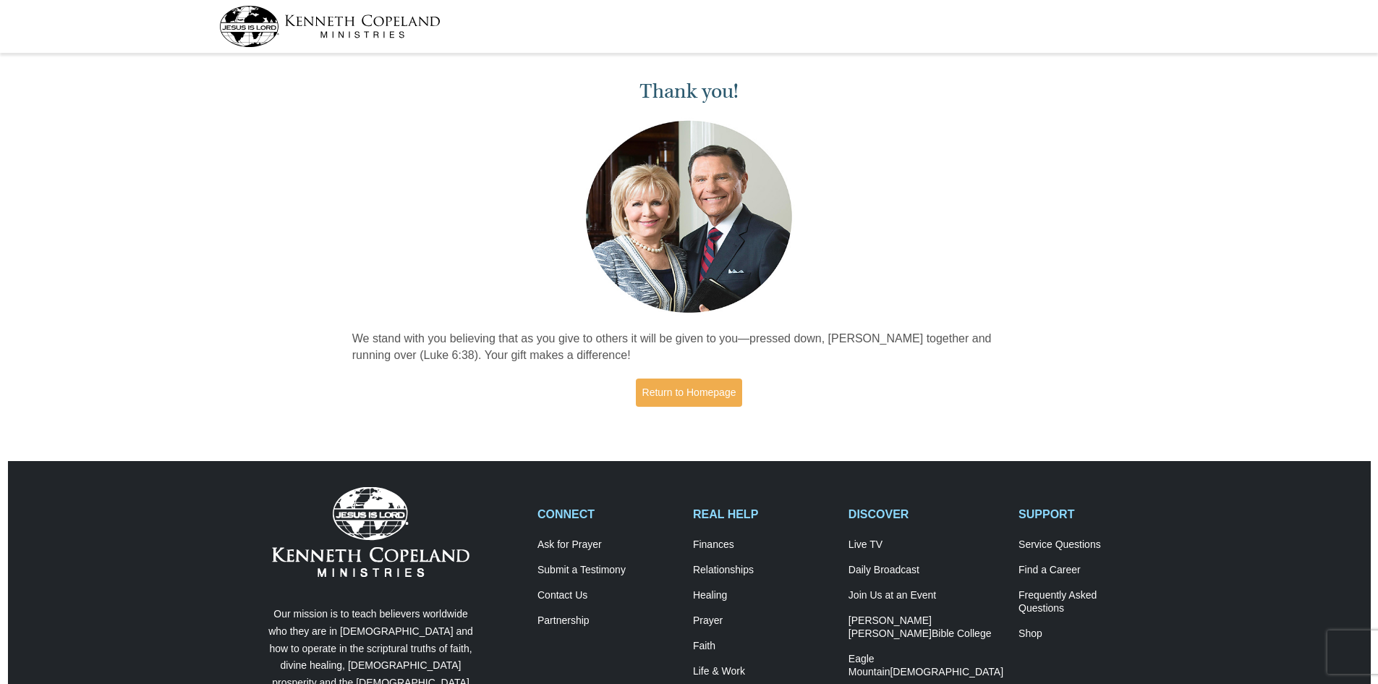
click at [404, 562] on img at bounding box center [370, 532] width 197 height 90
click at [349, 33] on img at bounding box center [329, 26] width 221 height 41
